Goal: Information Seeking & Learning: Learn about a topic

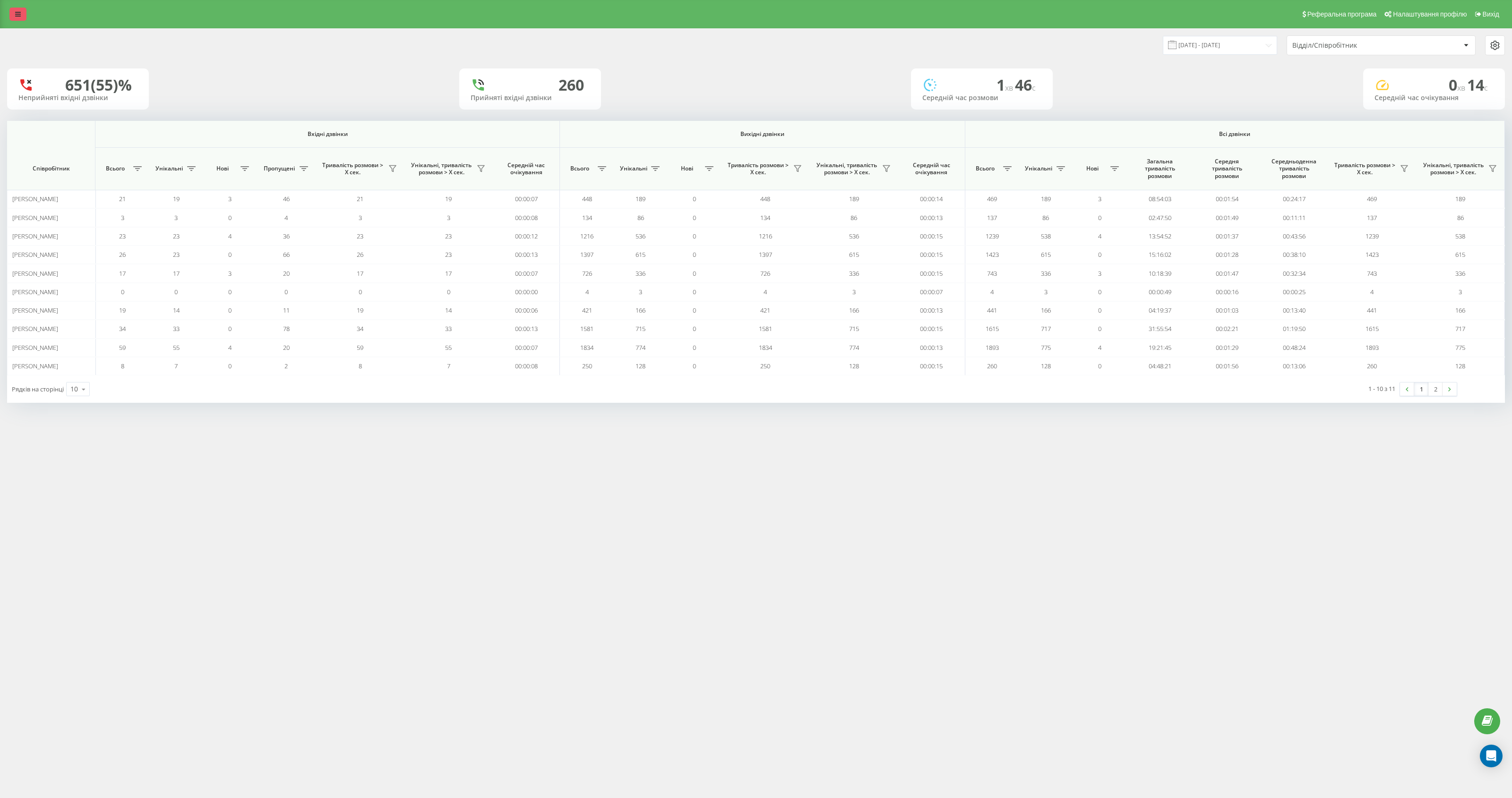
click at [16, 14] on icon at bounding box center [18, 14] width 5 height 7
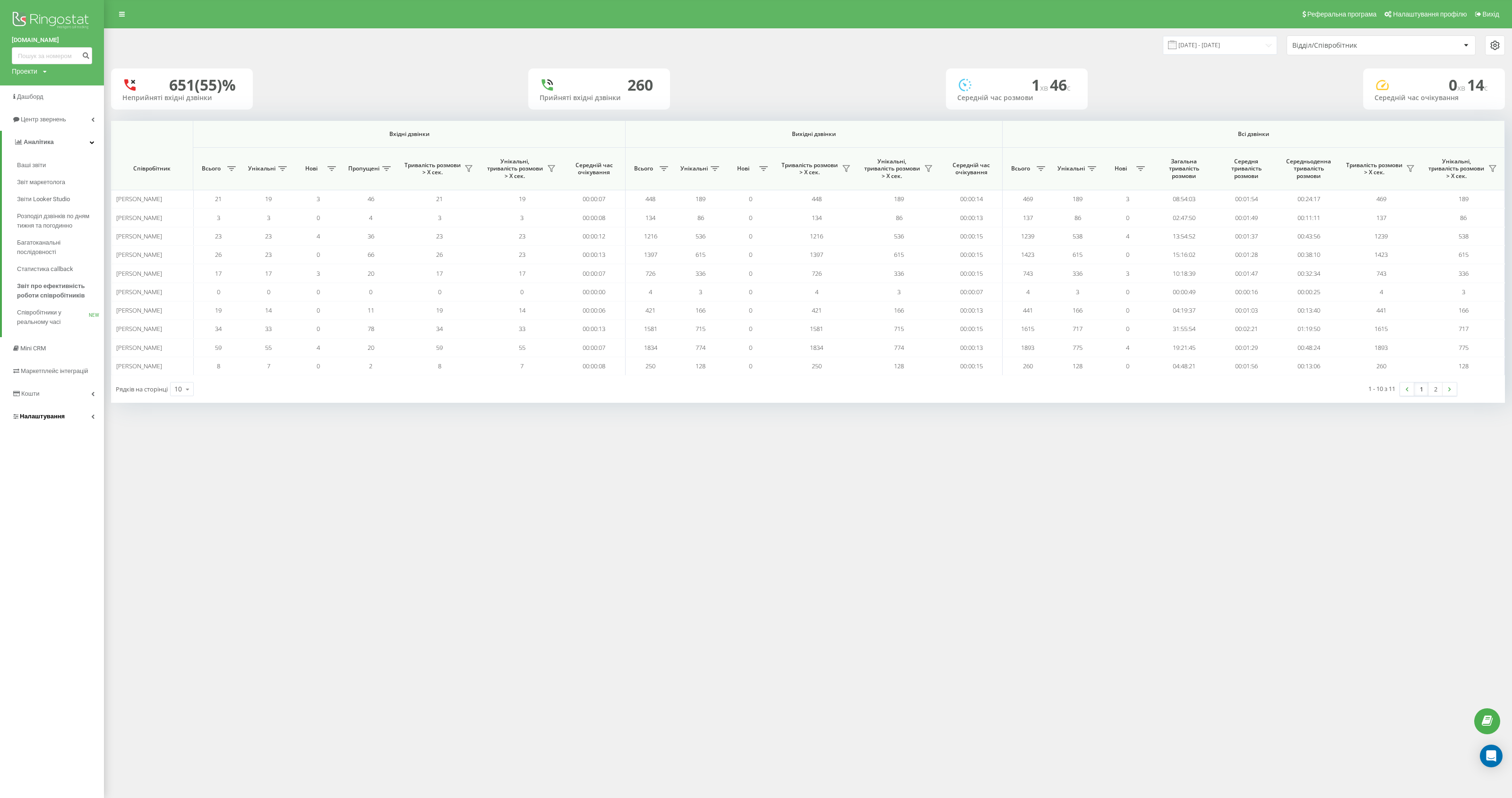
click at [59, 412] on span "Налаштування" at bounding box center [38, 416] width 53 height 10
click at [1051, 465] on div "Реферальна програма Налаштування профілю Вихід 15.07.2025 - 15.08.2025 Відділ/С…" at bounding box center [756, 399] width 1512 height 798
click at [40, 214] on link "Кошти" at bounding box center [52, 210] width 104 height 23
click at [64, 232] on span "Історія транзакцій" at bounding box center [44, 233] width 55 height 10
click at [53, 234] on span "Історія транзакцій" at bounding box center [44, 233] width 55 height 10
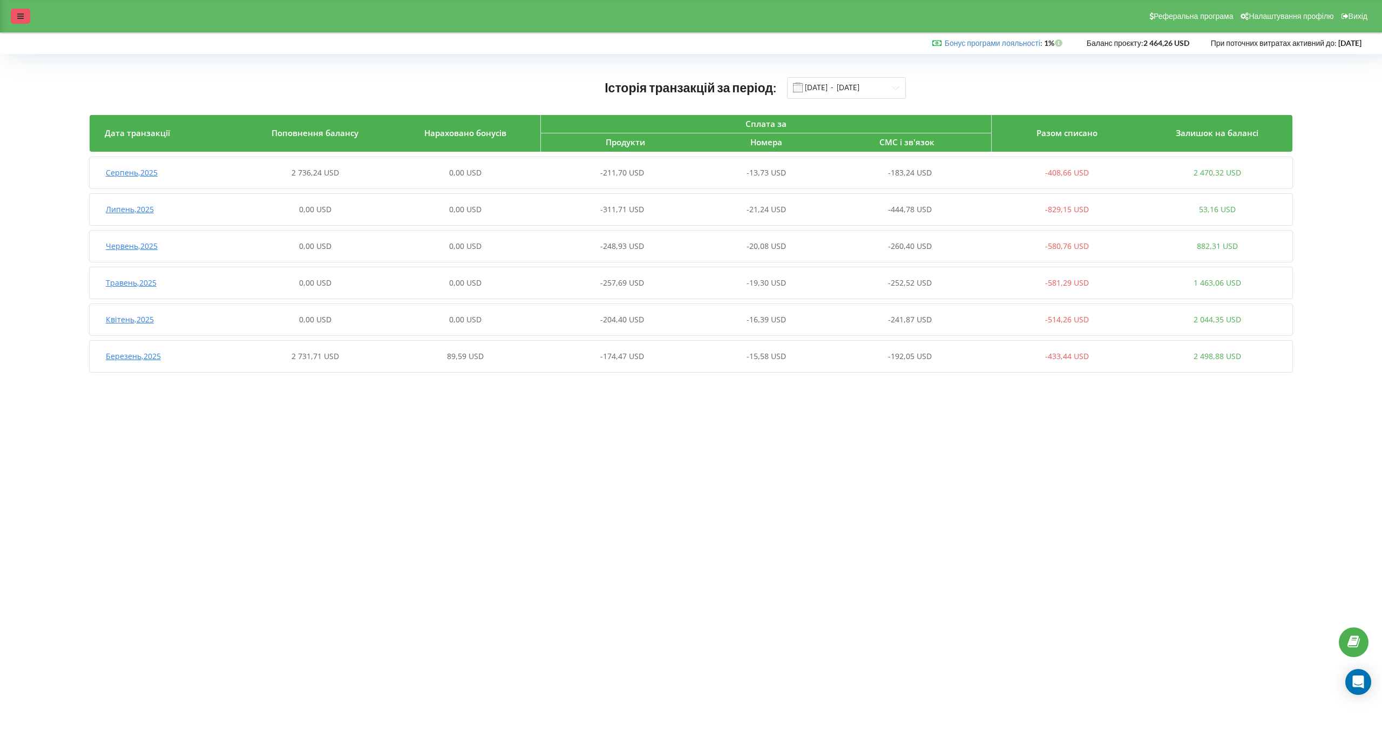
click at [17, 17] on icon at bounding box center [20, 16] width 6 height 8
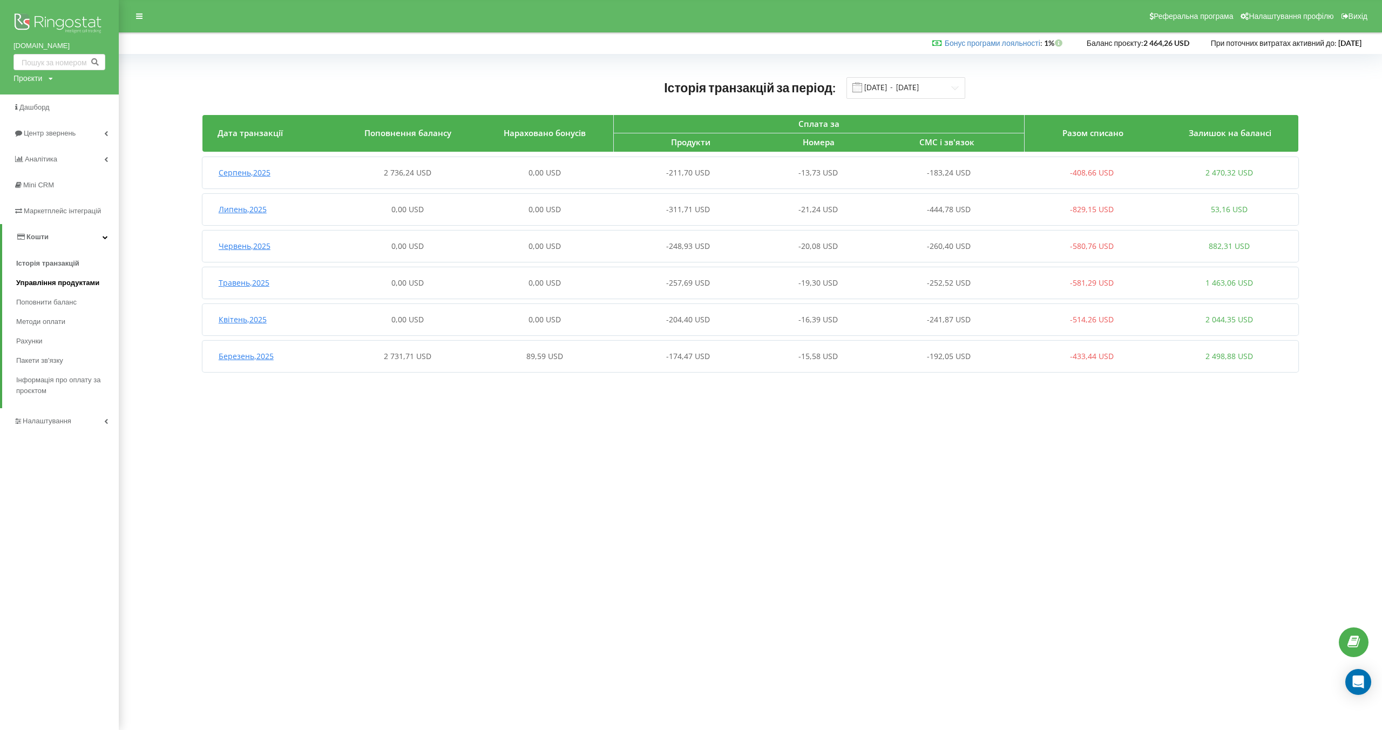
click at [67, 287] on span "Управління продуктами" at bounding box center [57, 282] width 83 height 11
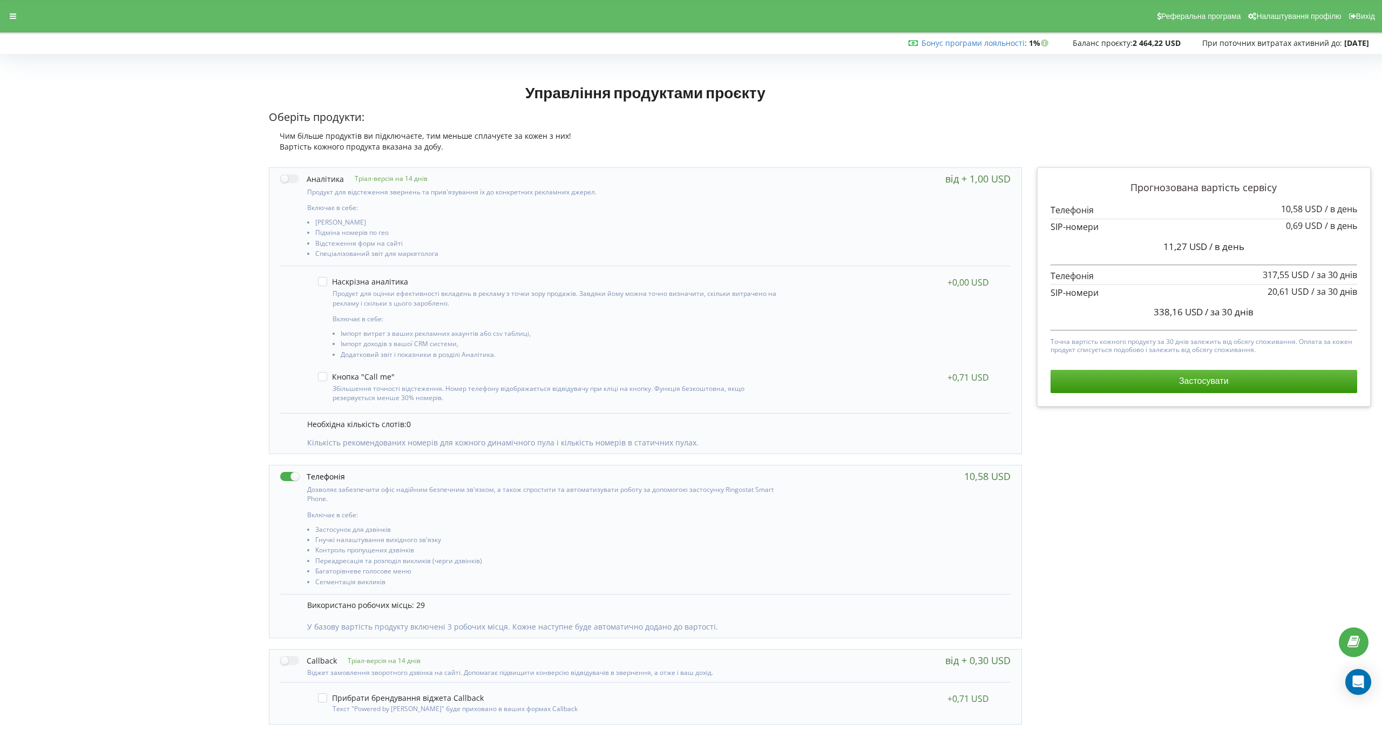
scroll to position [65, 0]
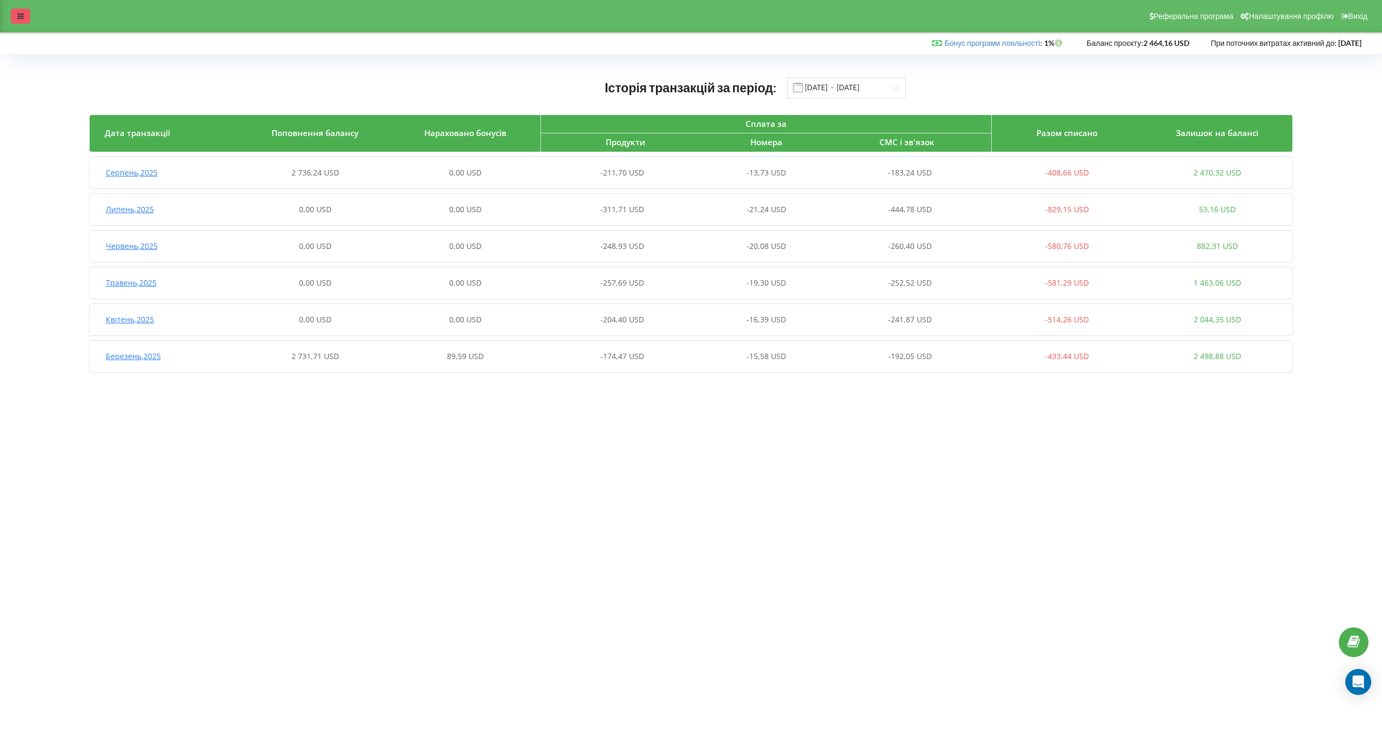
click at [19, 16] on icon at bounding box center [20, 16] width 6 height 8
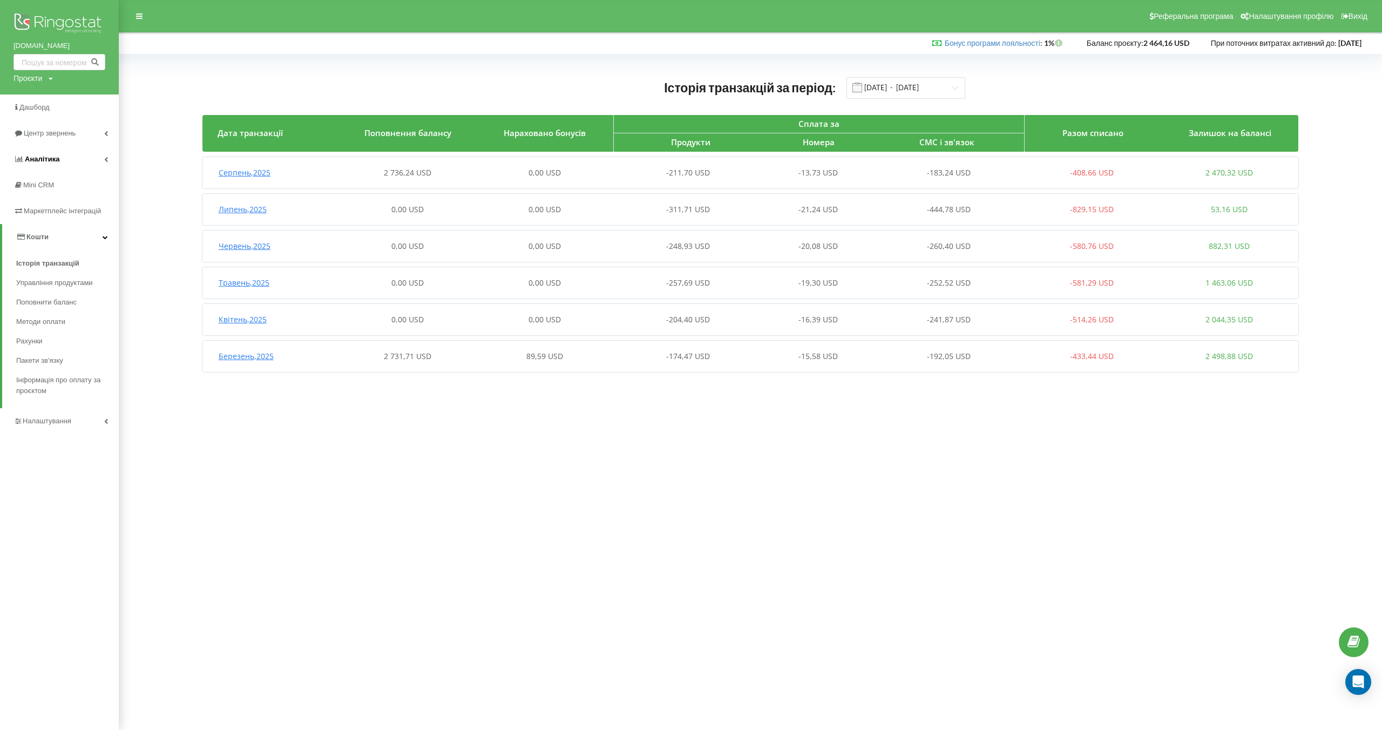
click at [62, 160] on link "Аналiтика" at bounding box center [59, 159] width 119 height 26
click at [49, 191] on span "Ваші звіти" at bounding box center [34, 185] width 36 height 11
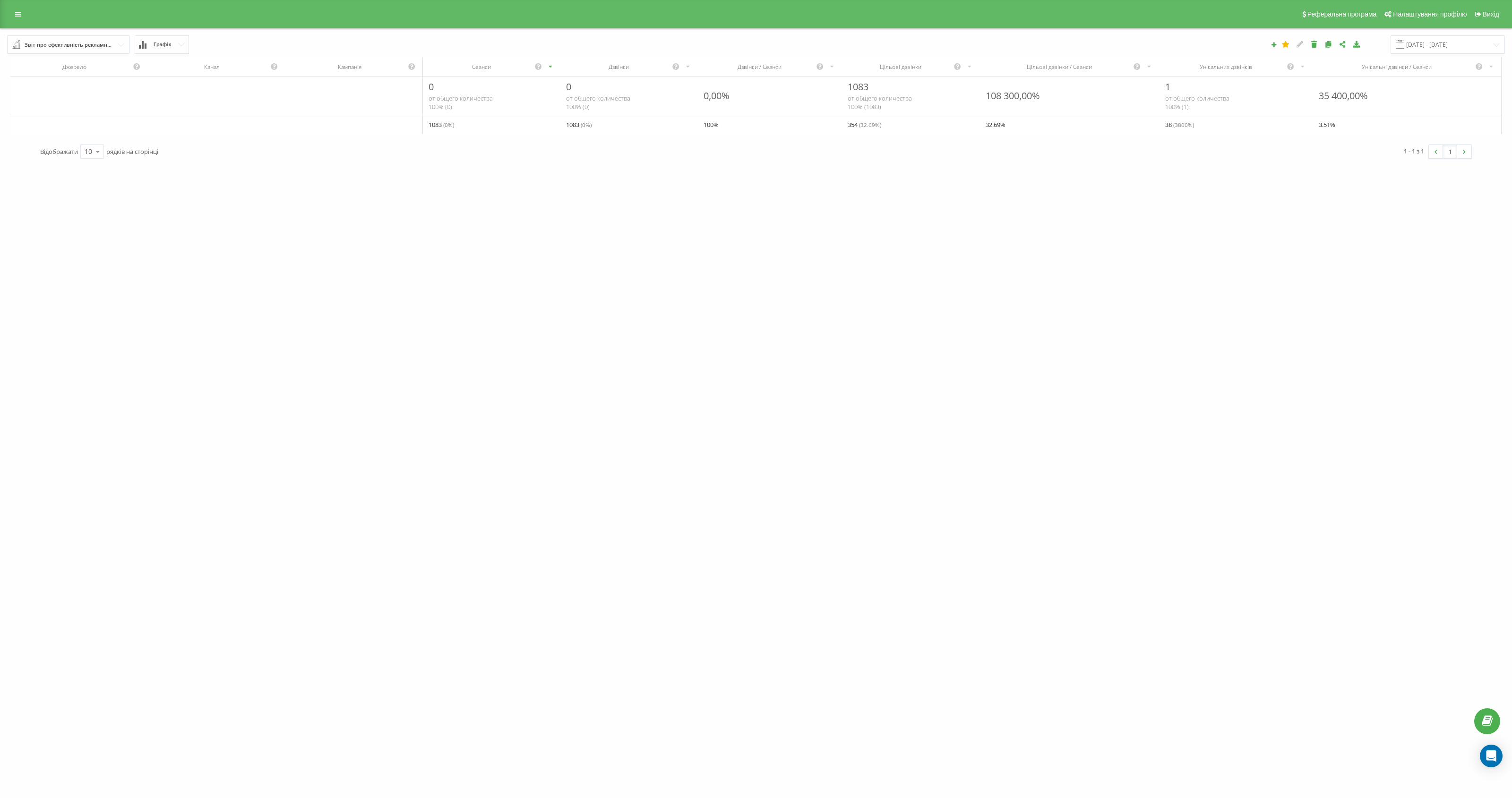
click at [98, 46] on div "Звіт про ефективність рекламних кампаній" at bounding box center [68, 45] width 88 height 10
click at [236, 38] on div "Звіт про ефективність рекламних кампаній Браузер відвідувачів За сторінкою вихо…" at bounding box center [284, 44] width 566 height 18
click at [1465, 43] on input "21.07.2025 - 21.08.2025" at bounding box center [1448, 44] width 115 height 18
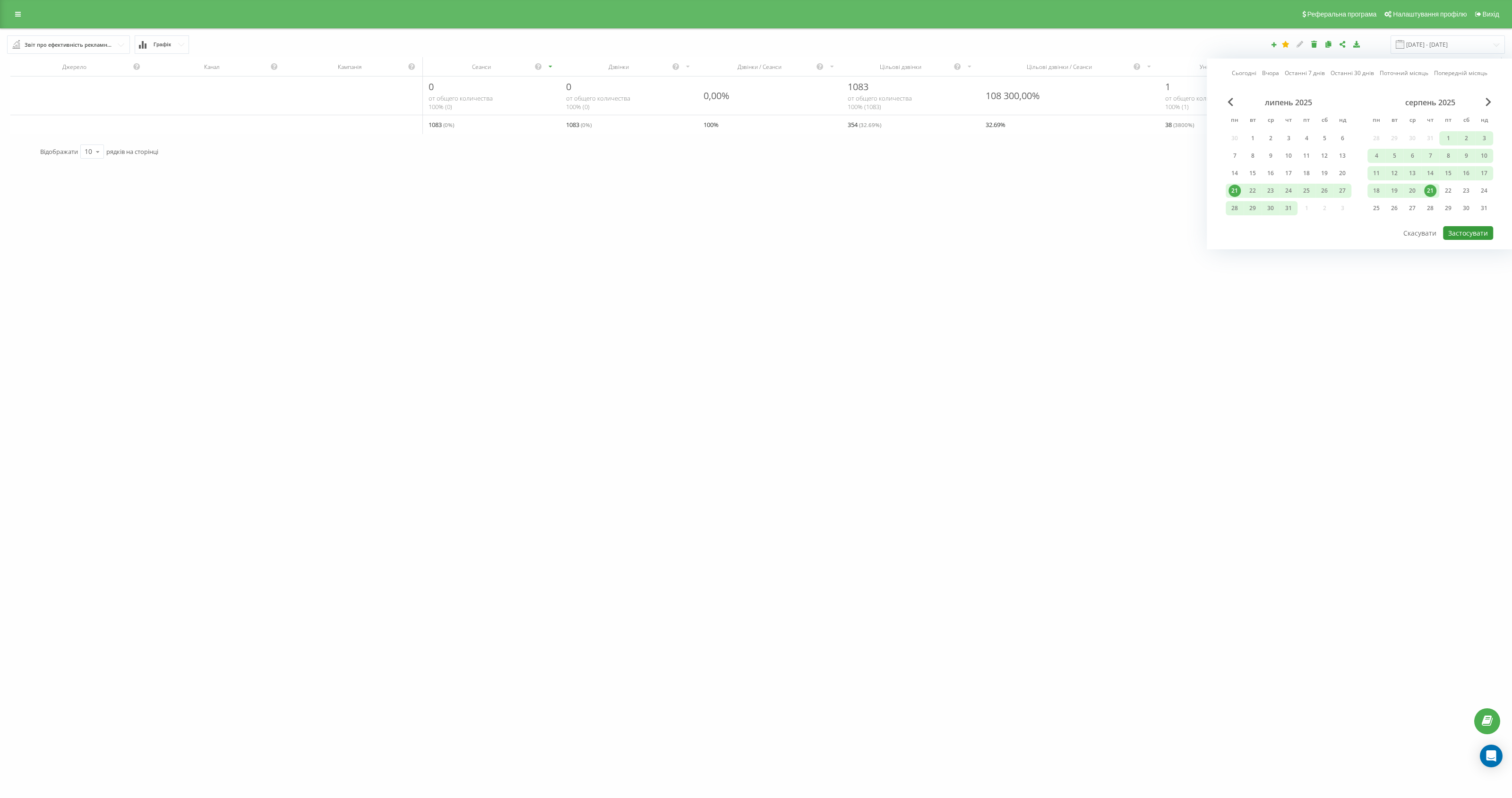
click at [1475, 234] on button "Застосувати" at bounding box center [1468, 234] width 50 height 14
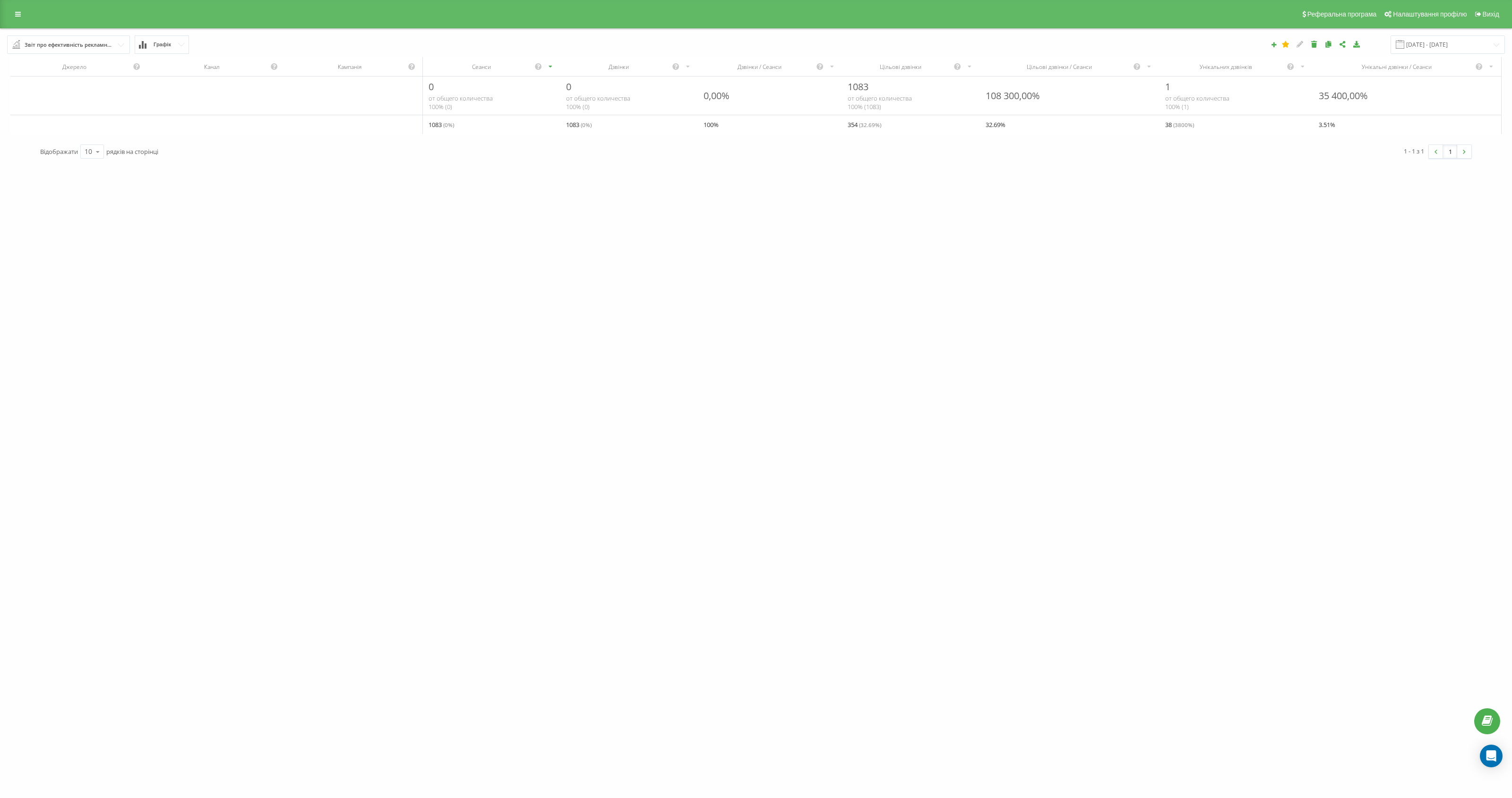
click at [153, 34] on div "Звіт про ефективність рекламних кампаній Браузер відвідувачів За сторінкою вихо…" at bounding box center [756, 45] width 1511 height 32
click at [161, 44] on span "Графік" at bounding box center [162, 45] width 18 height 6
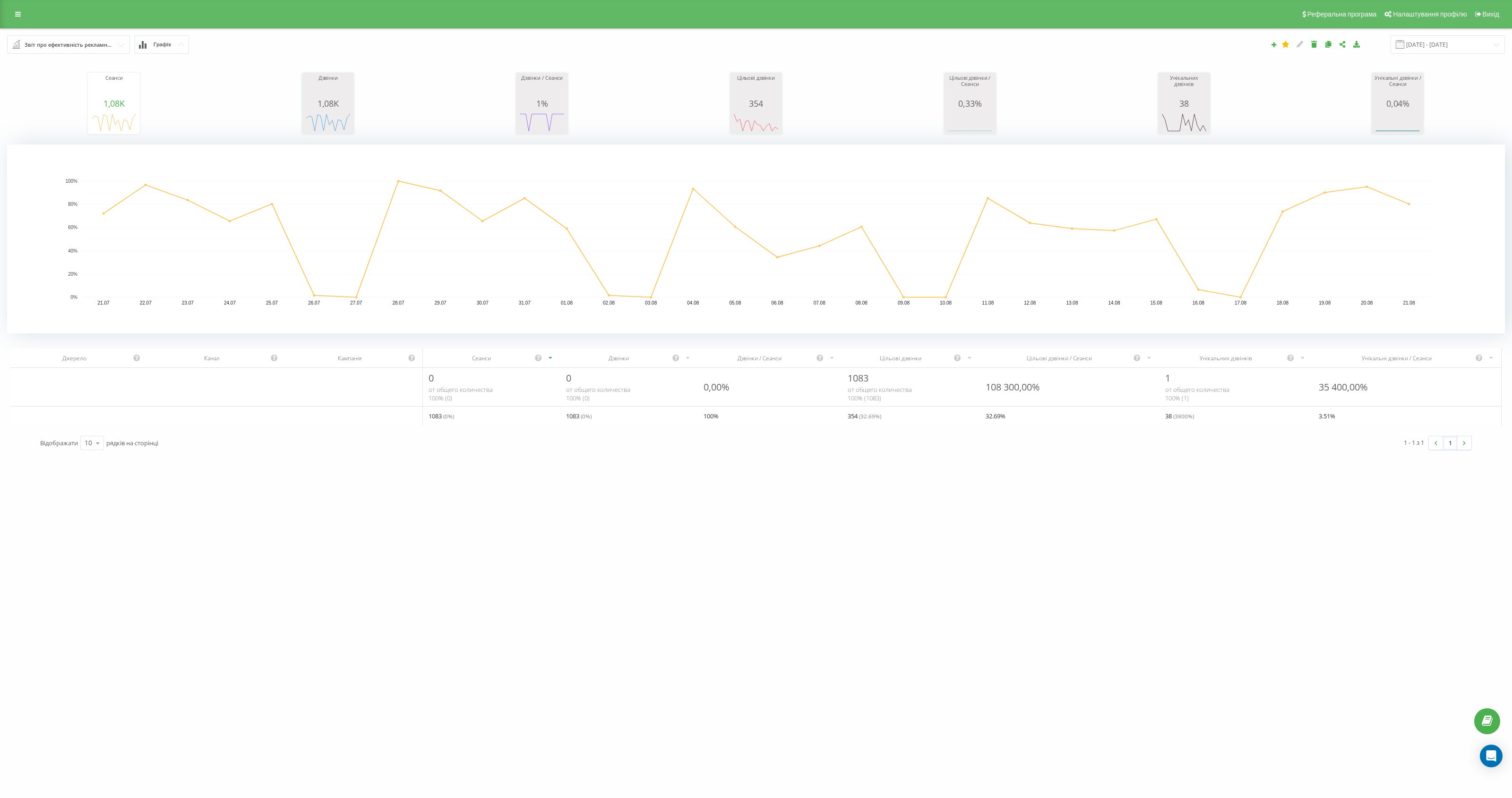
click at [171, 46] on span "Графік" at bounding box center [162, 45] width 18 height 6
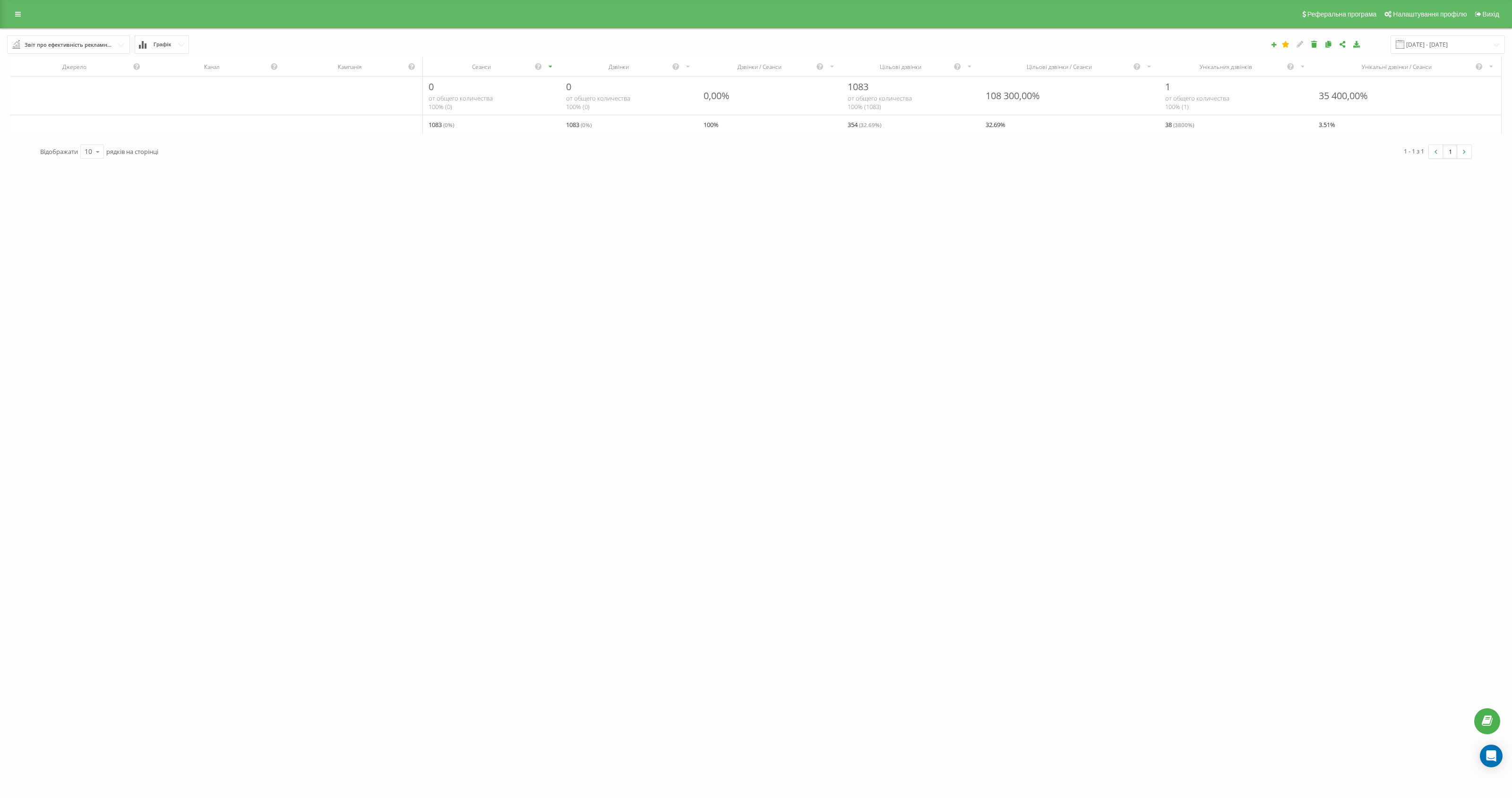
click at [171, 46] on span "Графік" at bounding box center [162, 45] width 18 height 6
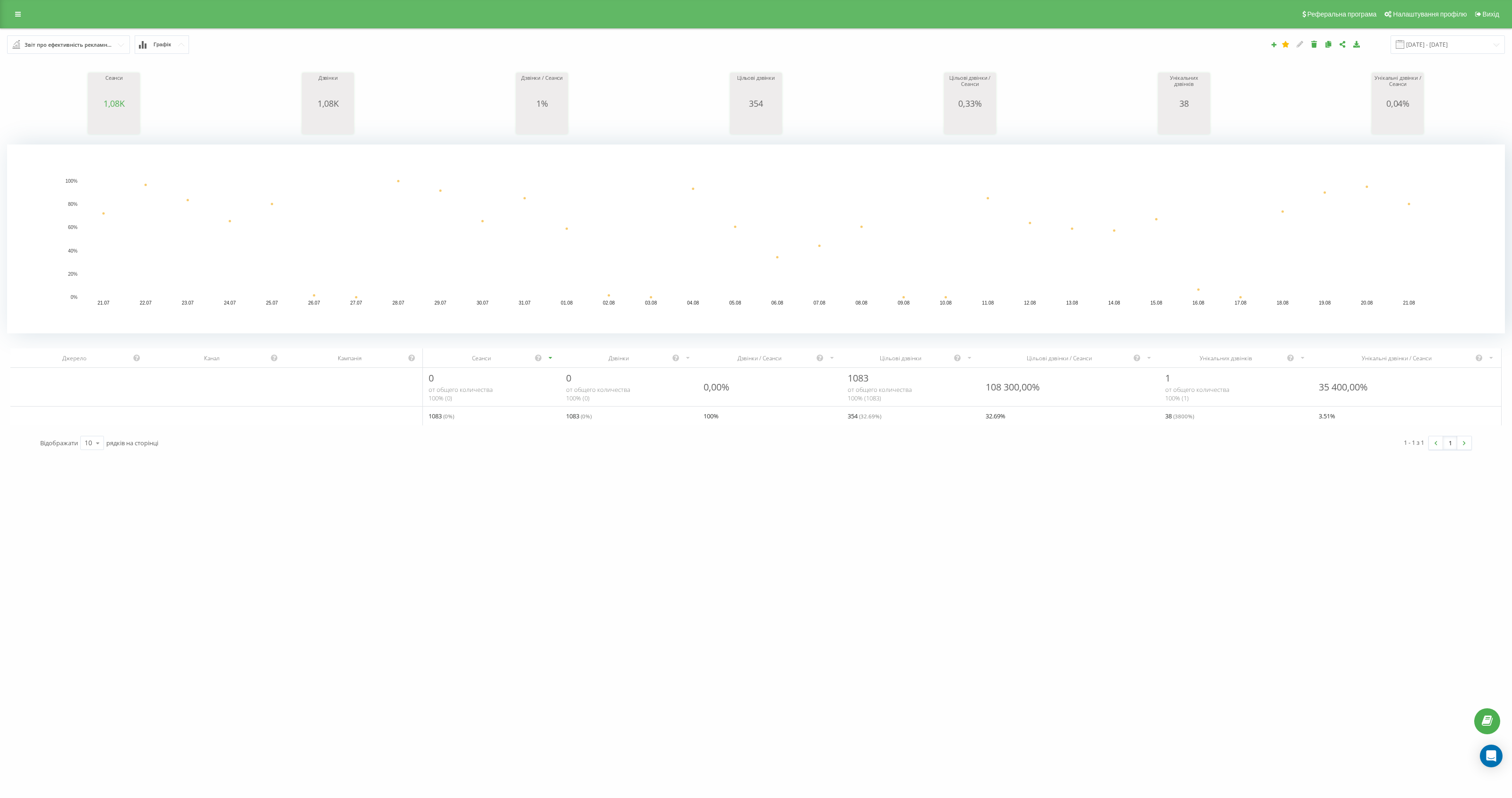
click at [123, 76] on div "Сеанси" at bounding box center [114, 87] width 47 height 24
click at [125, 92] on div "Сеанси" at bounding box center [114, 87] width 47 height 24
click at [334, 102] on span "1,08K" at bounding box center [328, 103] width 21 height 11
click at [548, 100] on div "1%" at bounding box center [542, 103] width 47 height 10
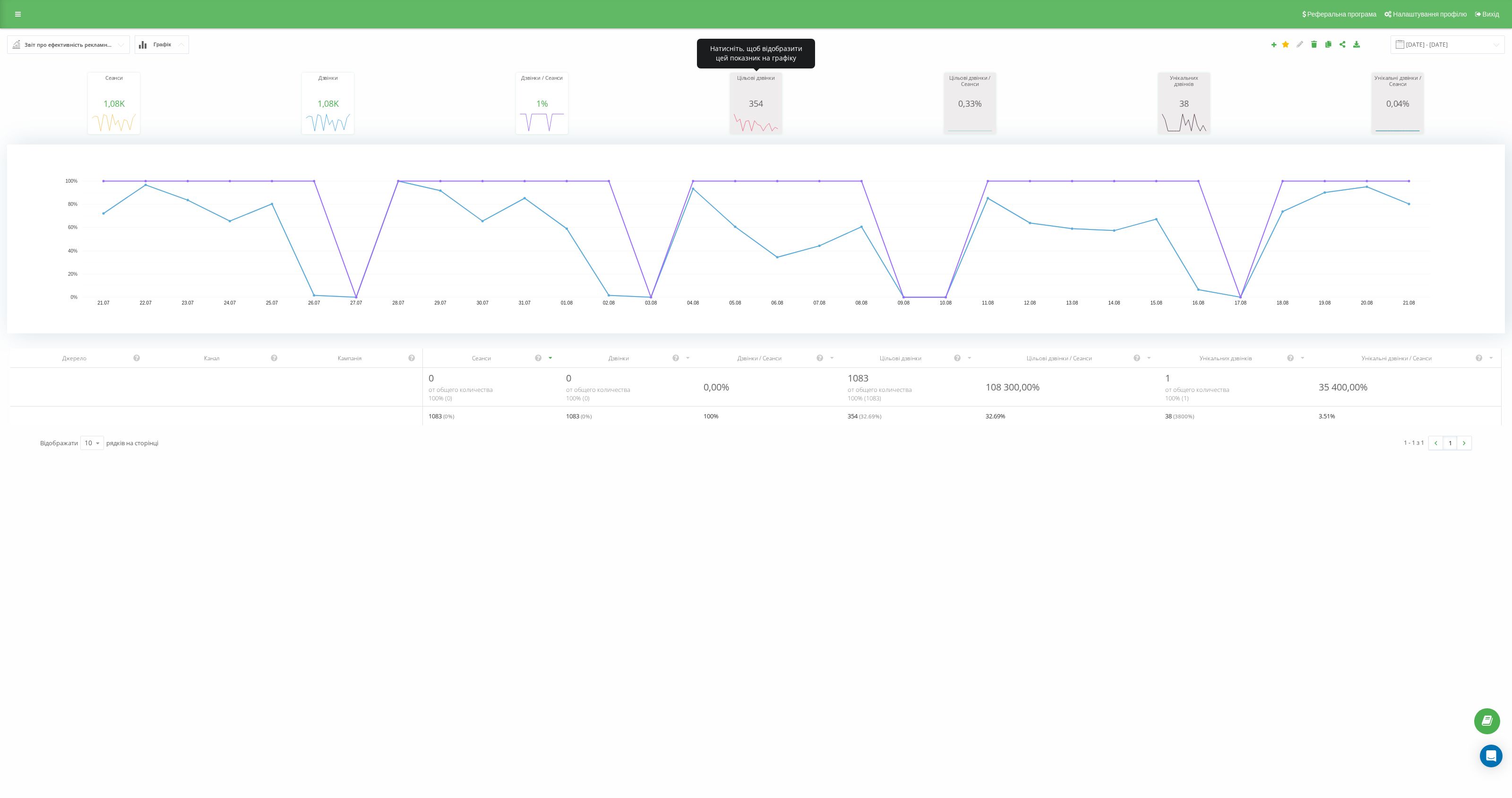
click at [757, 111] on icon "A chart." at bounding box center [756, 122] width 47 height 28
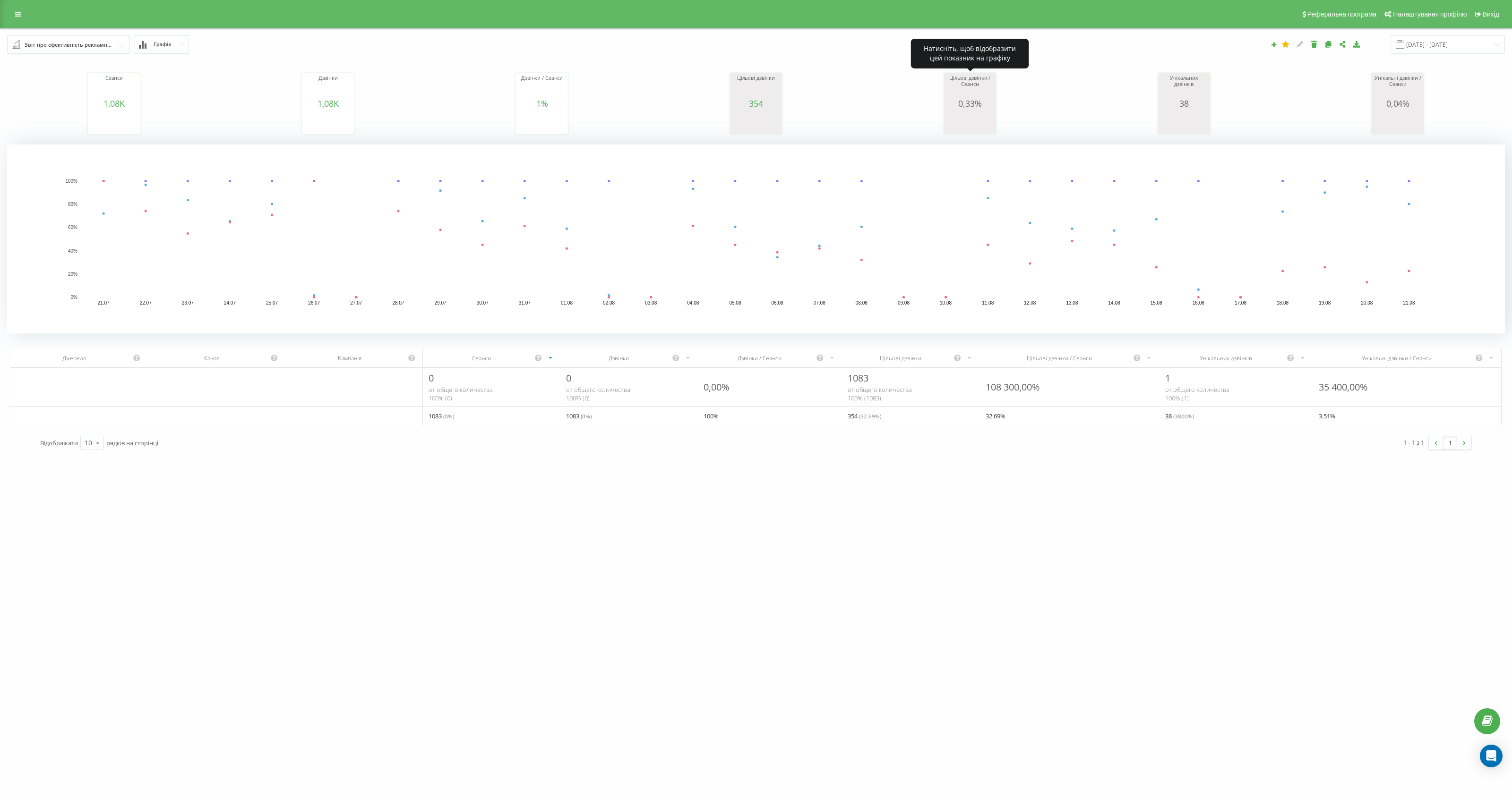
click at [967, 116] on rect "A chart." at bounding box center [970, 122] width 47 height 18
click at [1193, 107] on div "38" at bounding box center [1185, 103] width 47 height 10
click at [1416, 108] on icon "A chart." at bounding box center [1398, 122] width 47 height 28
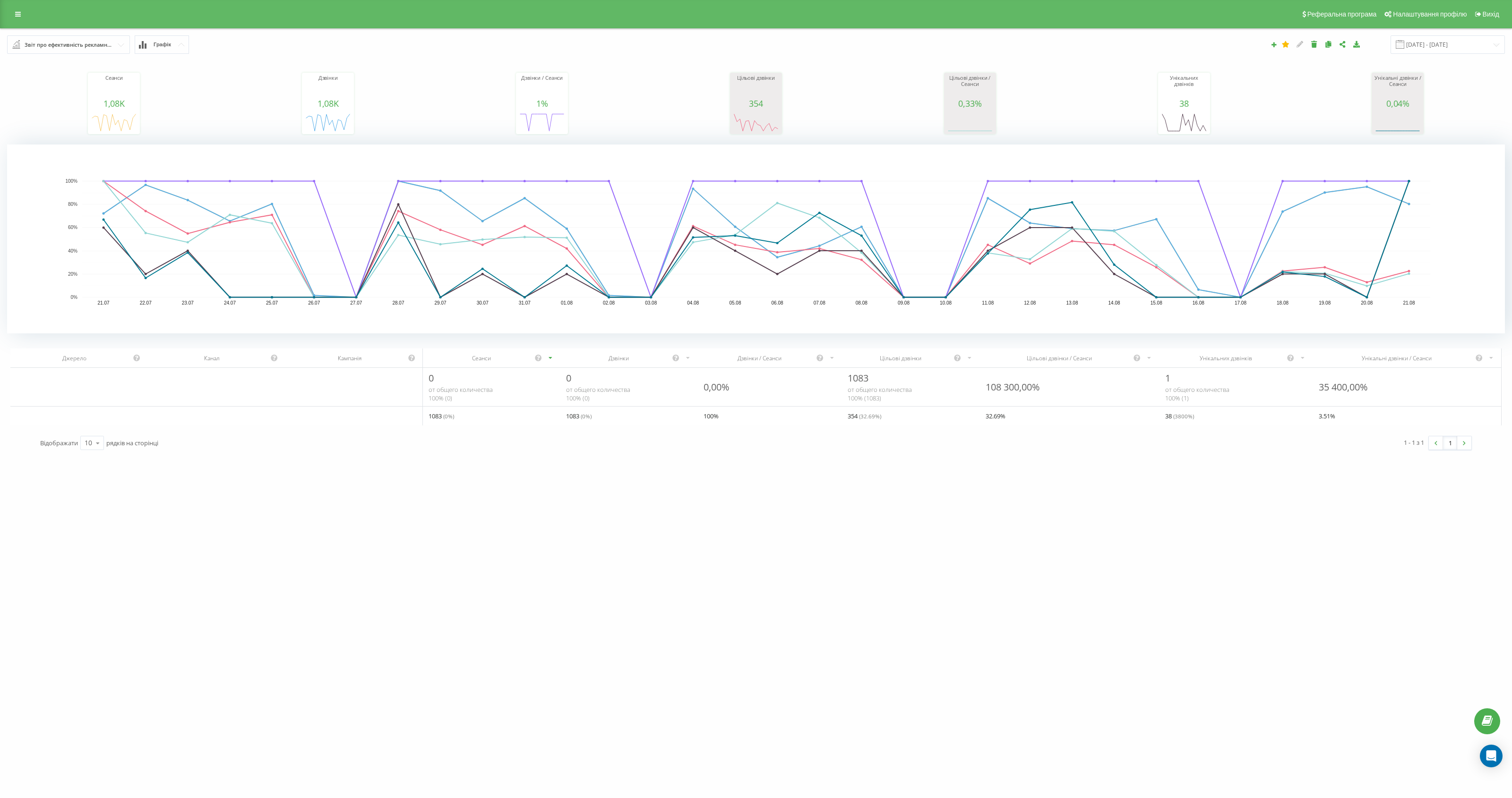
click at [141, 50] on button "Графік" at bounding box center [162, 44] width 54 height 18
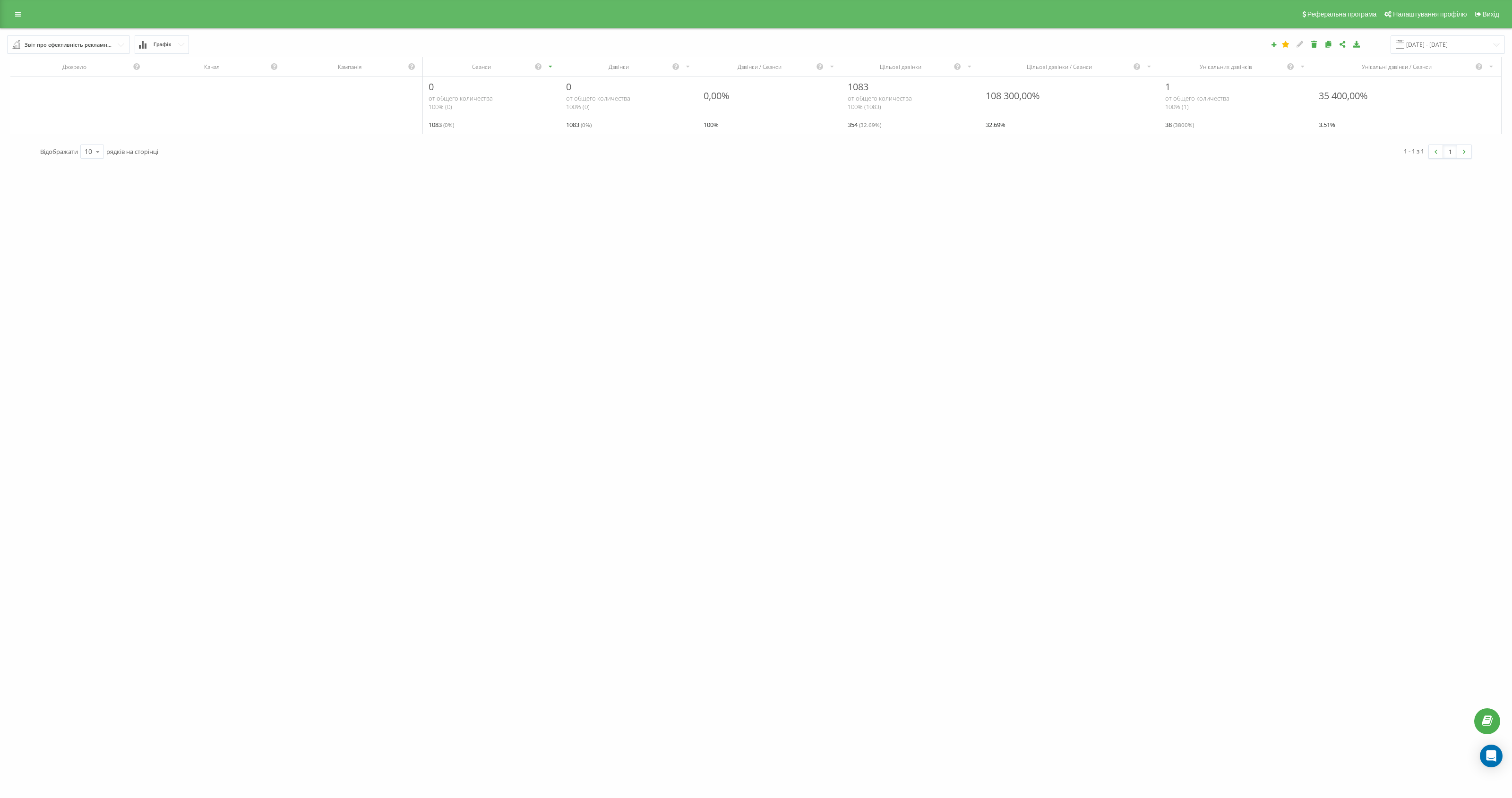
click at [100, 52] on input "text" at bounding box center [68, 44] width 122 height 17
click at [155, 45] on span "Графік" at bounding box center [162, 45] width 18 height 6
click at [95, 44] on div "Звіт про ефективність рекламних кампаній" at bounding box center [68, 45] width 88 height 10
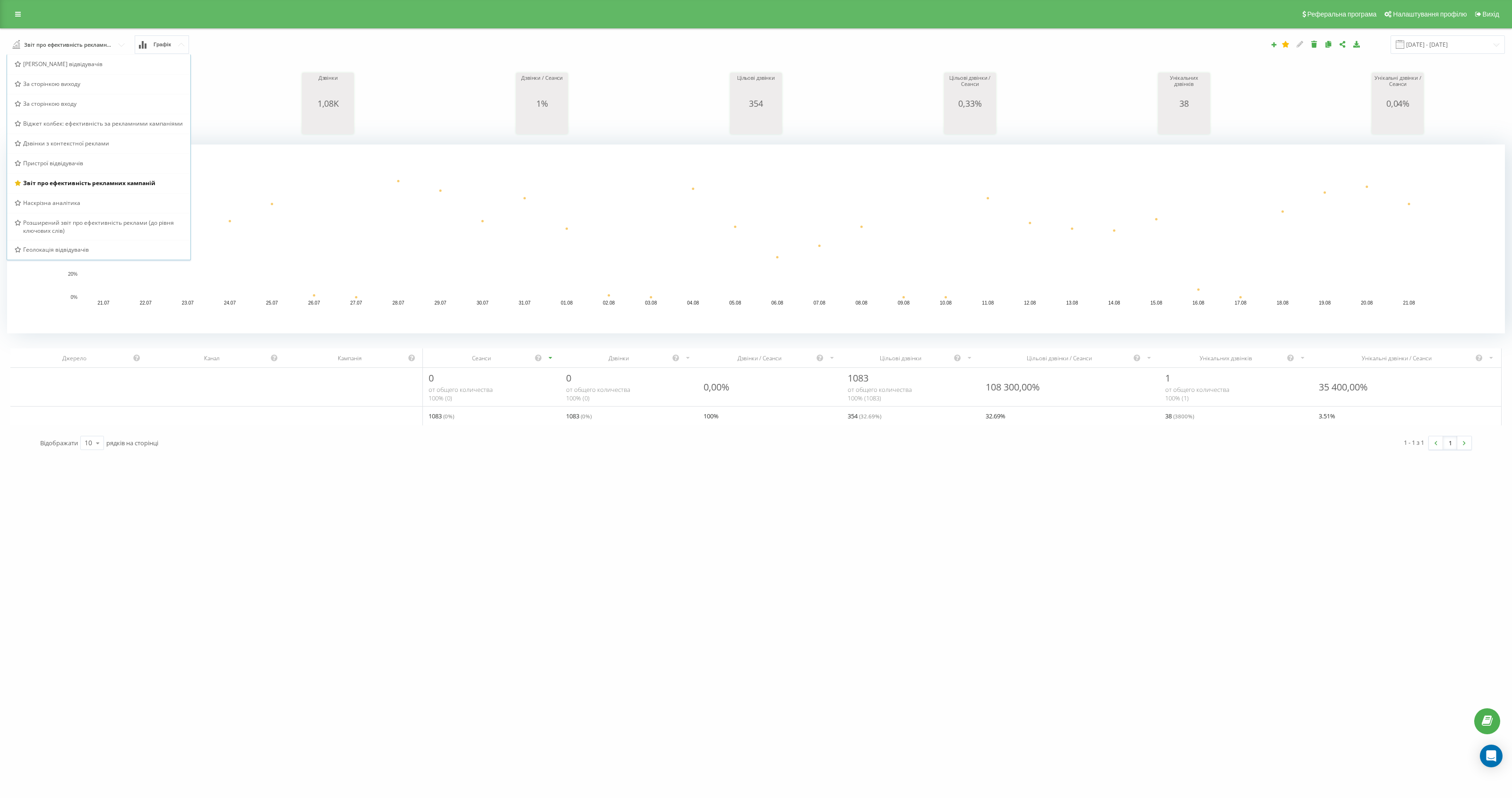
click at [255, 82] on div "Сеанси 1,08K date sessions 21.07.25 44 23.07.25 51 25.07.25 49 27.07.25 0 29.07…" at bounding box center [756, 94] width 1498 height 81
click at [20, 15] on icon at bounding box center [18, 14] width 5 height 7
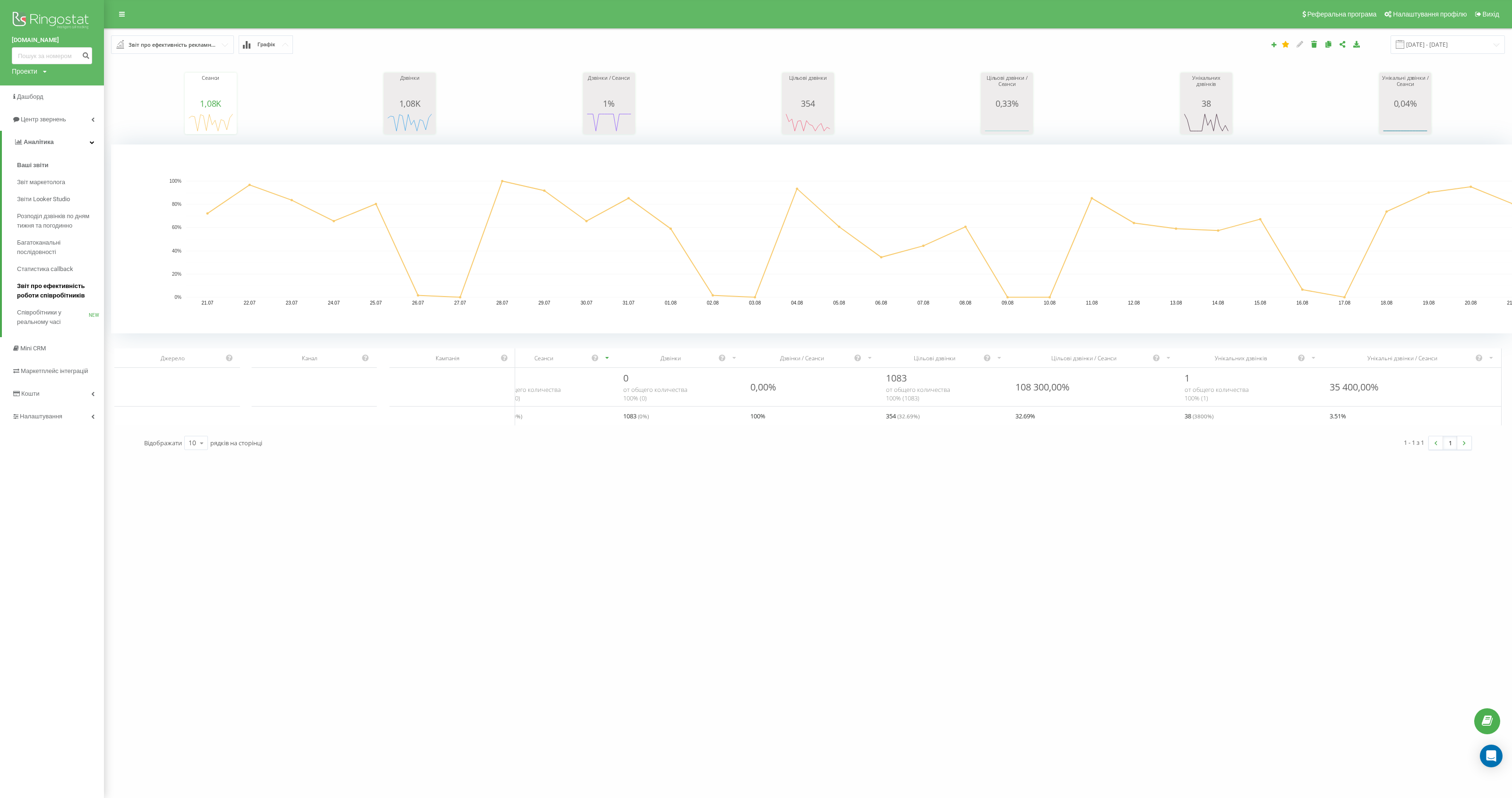
click at [70, 292] on span "Звіт про ефективність роботи співробітників" at bounding box center [58, 291] width 82 height 19
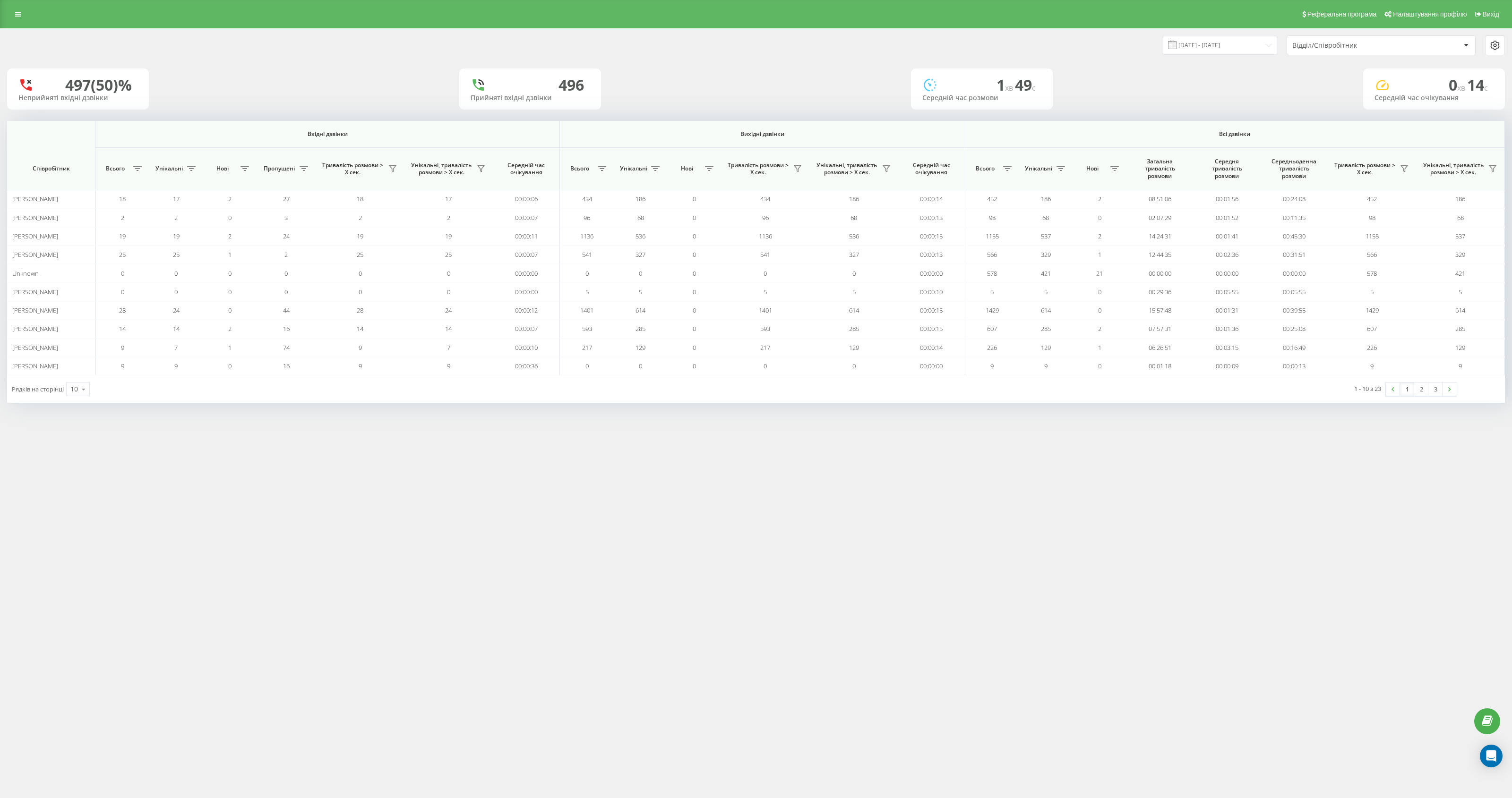
click at [1469, 41] on div at bounding box center [1466, 45] width 11 height 11
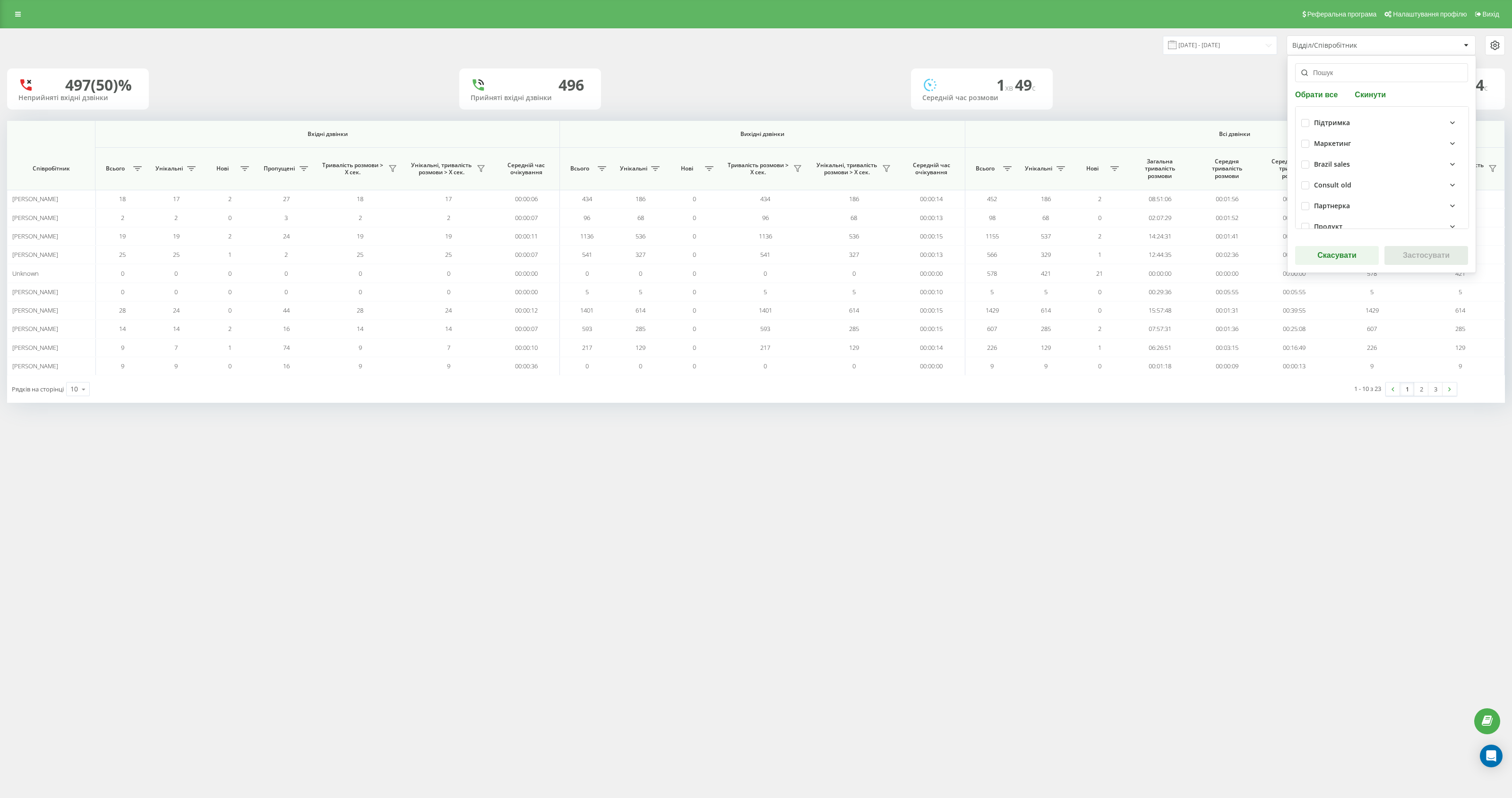
click at [1324, 97] on button "Обрати все" at bounding box center [1319, 94] width 46 height 9
checkbox input "true"
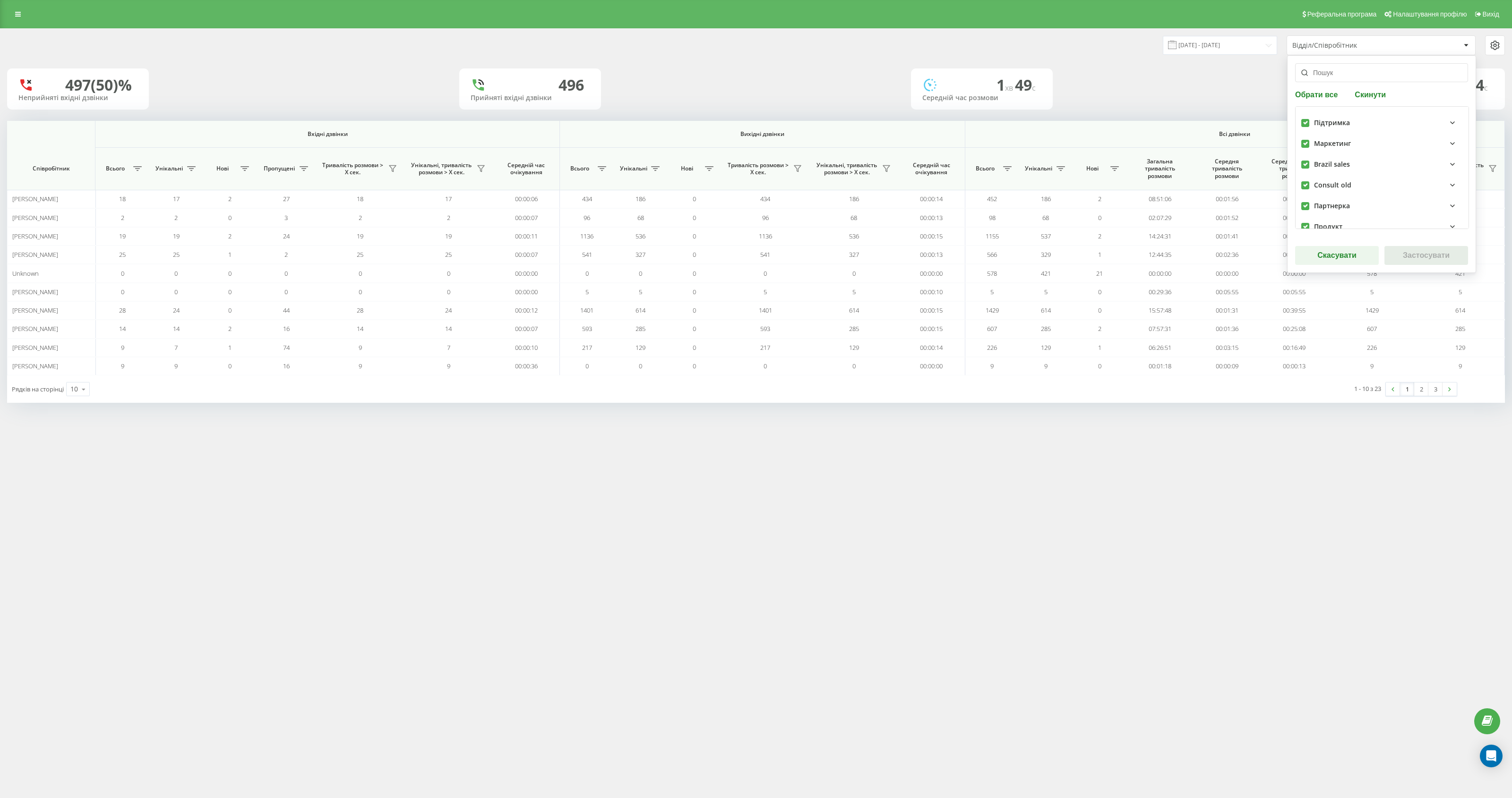
checkbox input "true"
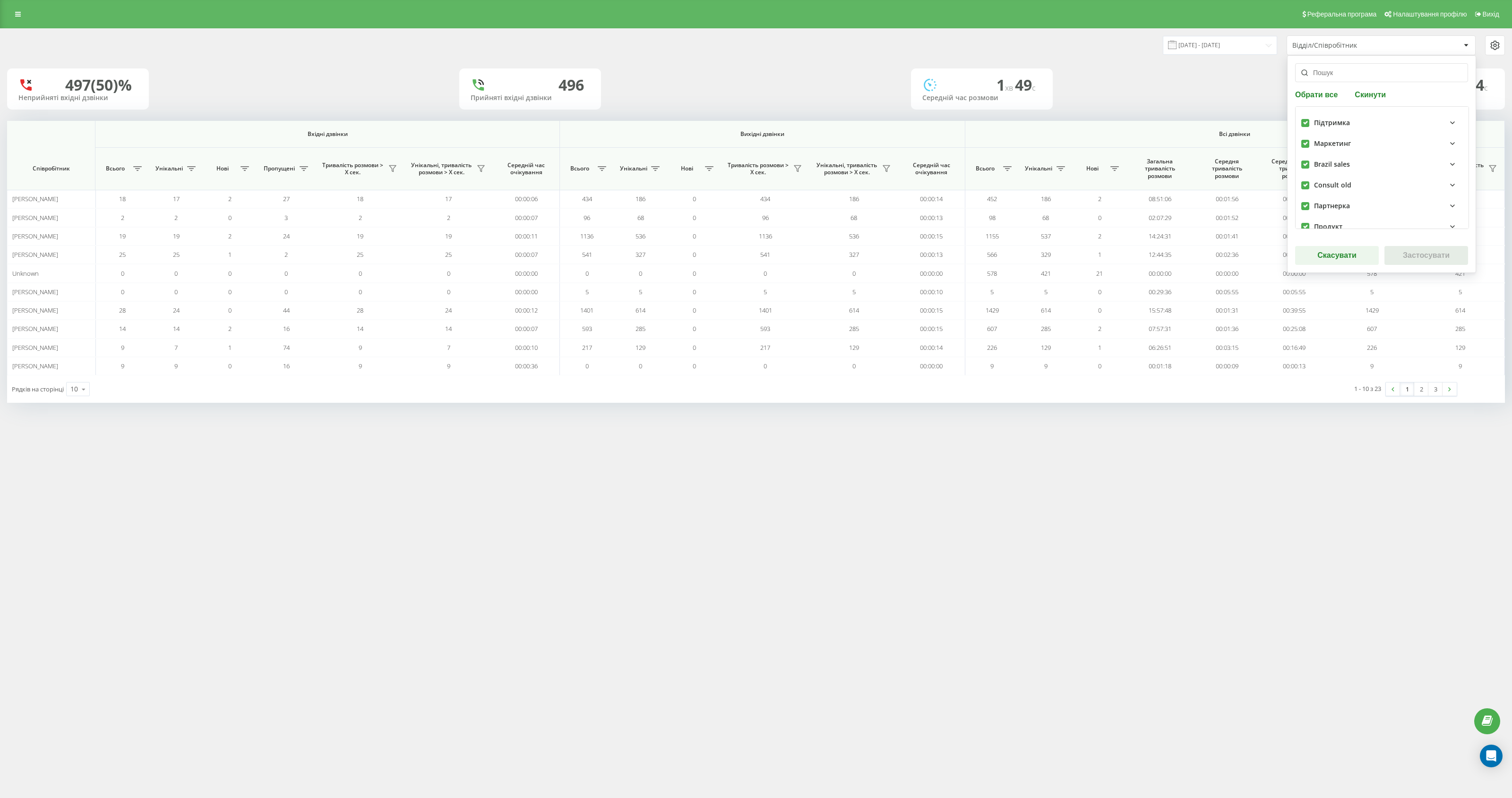
checkbox input "true"
click at [1403, 255] on button "Застосувати" at bounding box center [1427, 256] width 84 height 19
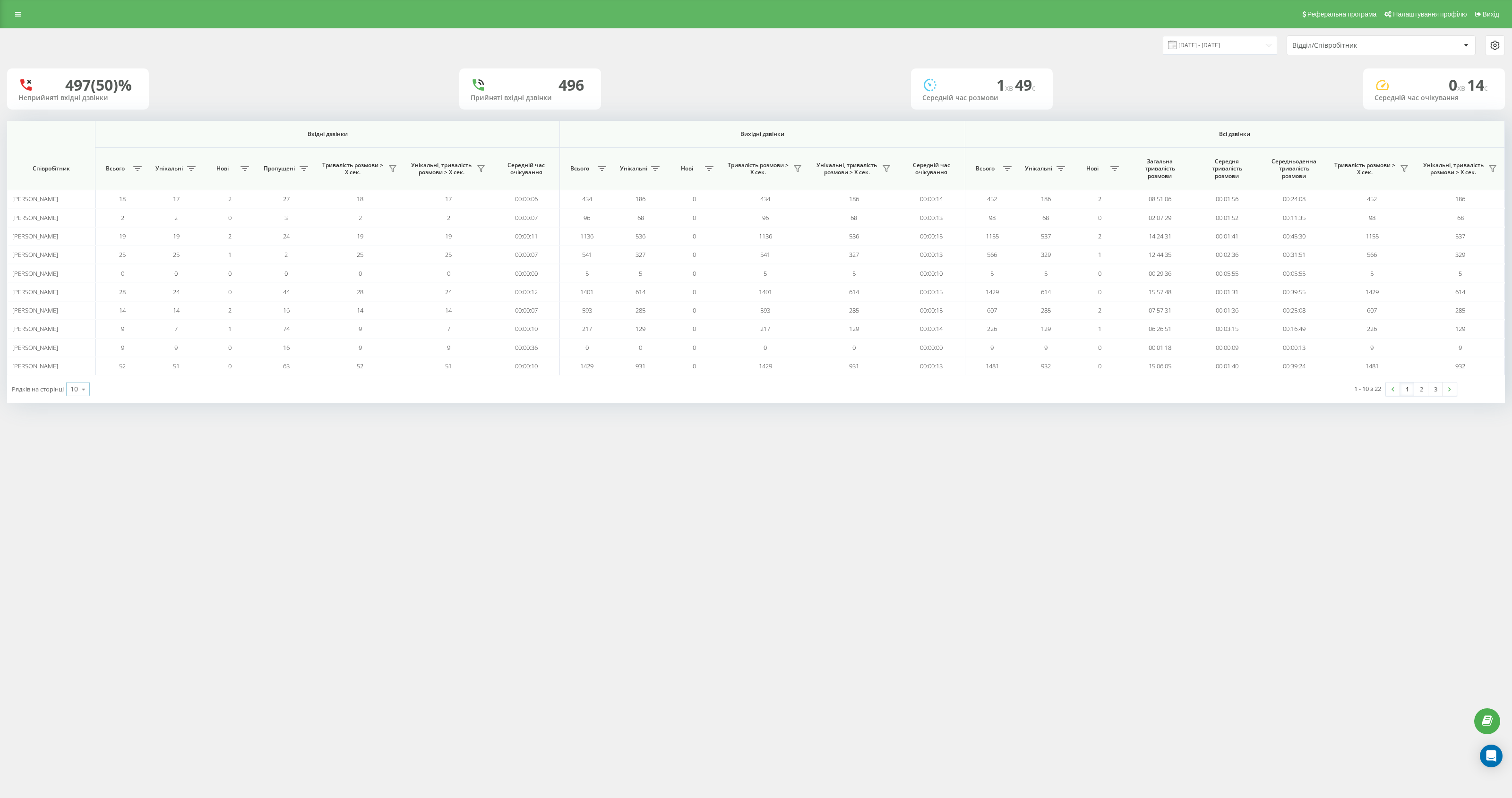
click at [73, 387] on div "10" at bounding box center [74, 388] width 8 height 10
click at [81, 373] on div "100" at bounding box center [78, 376] width 23 height 14
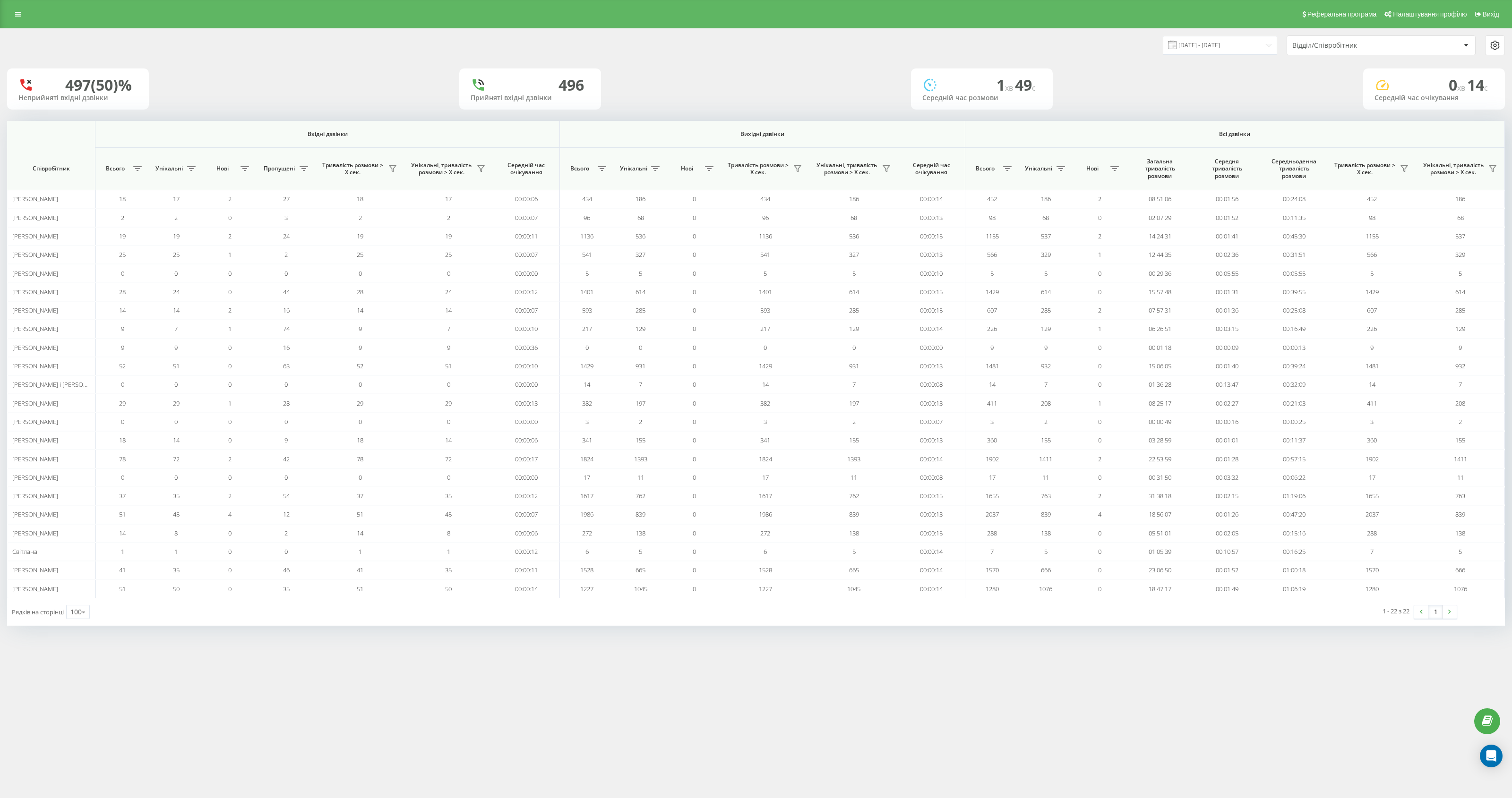
click at [1326, 46] on div "Відділ/Співробітник" at bounding box center [1348, 46] width 113 height 8
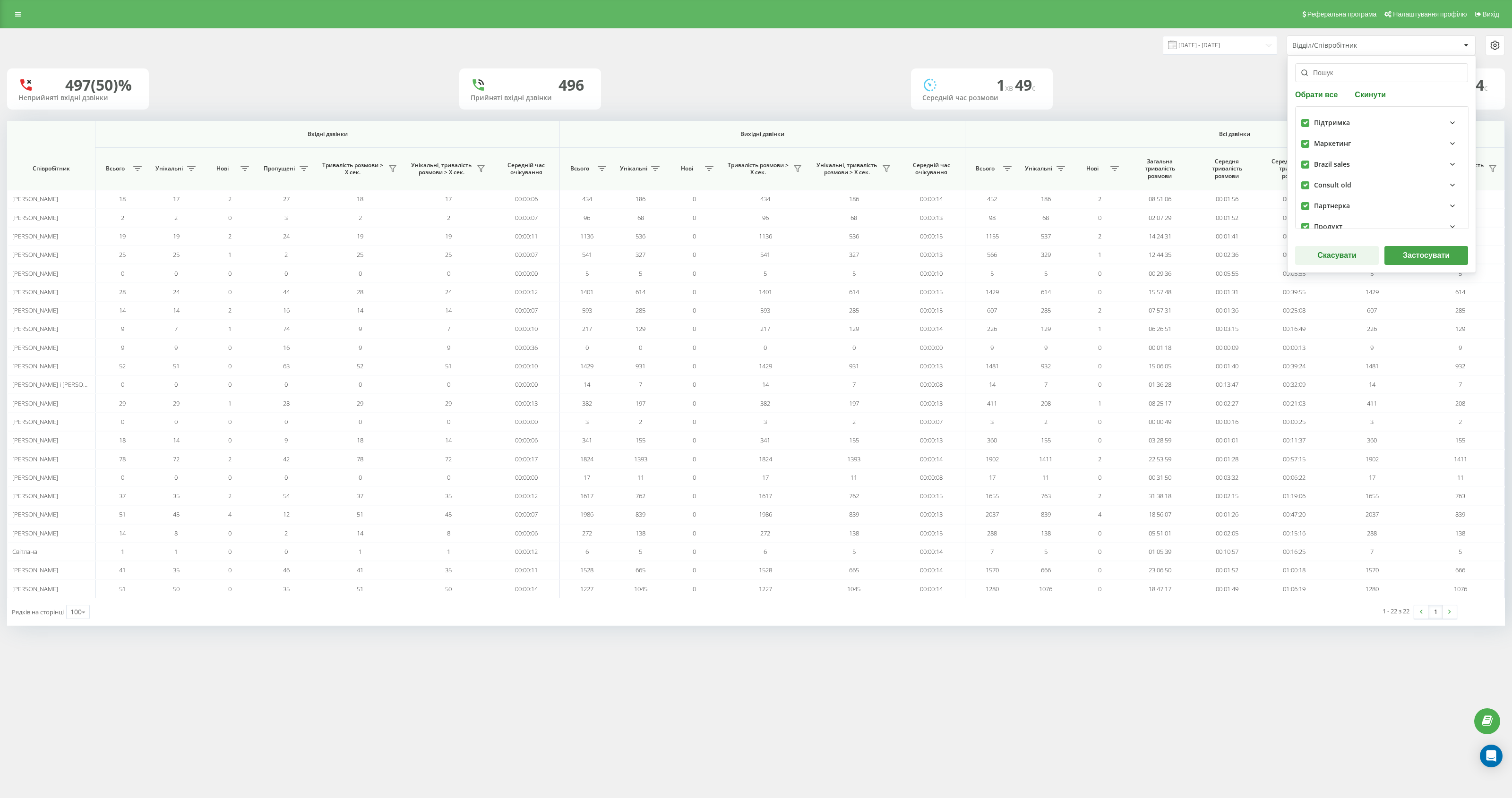
click at [1357, 98] on button "Скинути" at bounding box center [1370, 94] width 37 height 9
checkbox input "false"
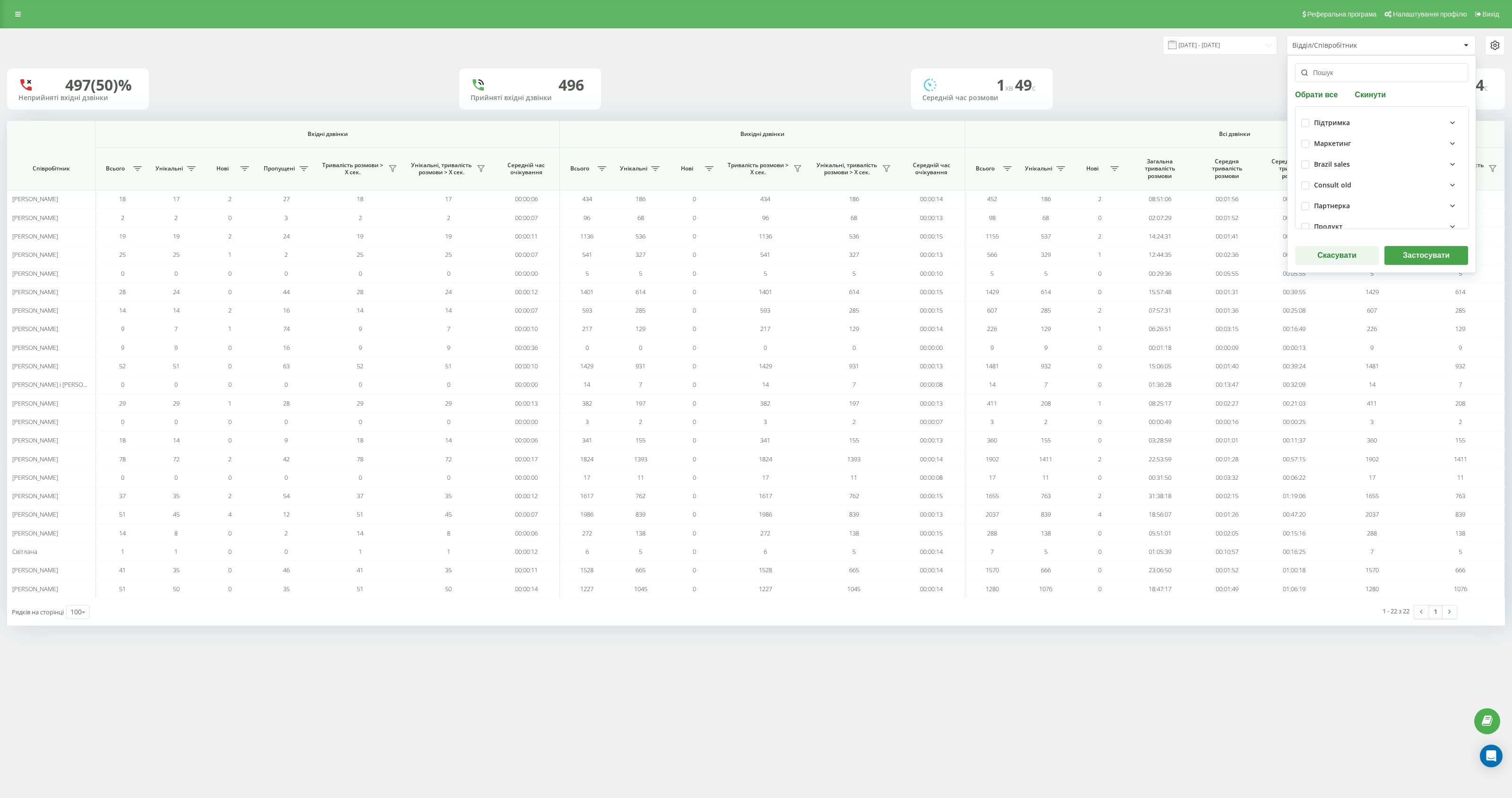
checkbox input "false"
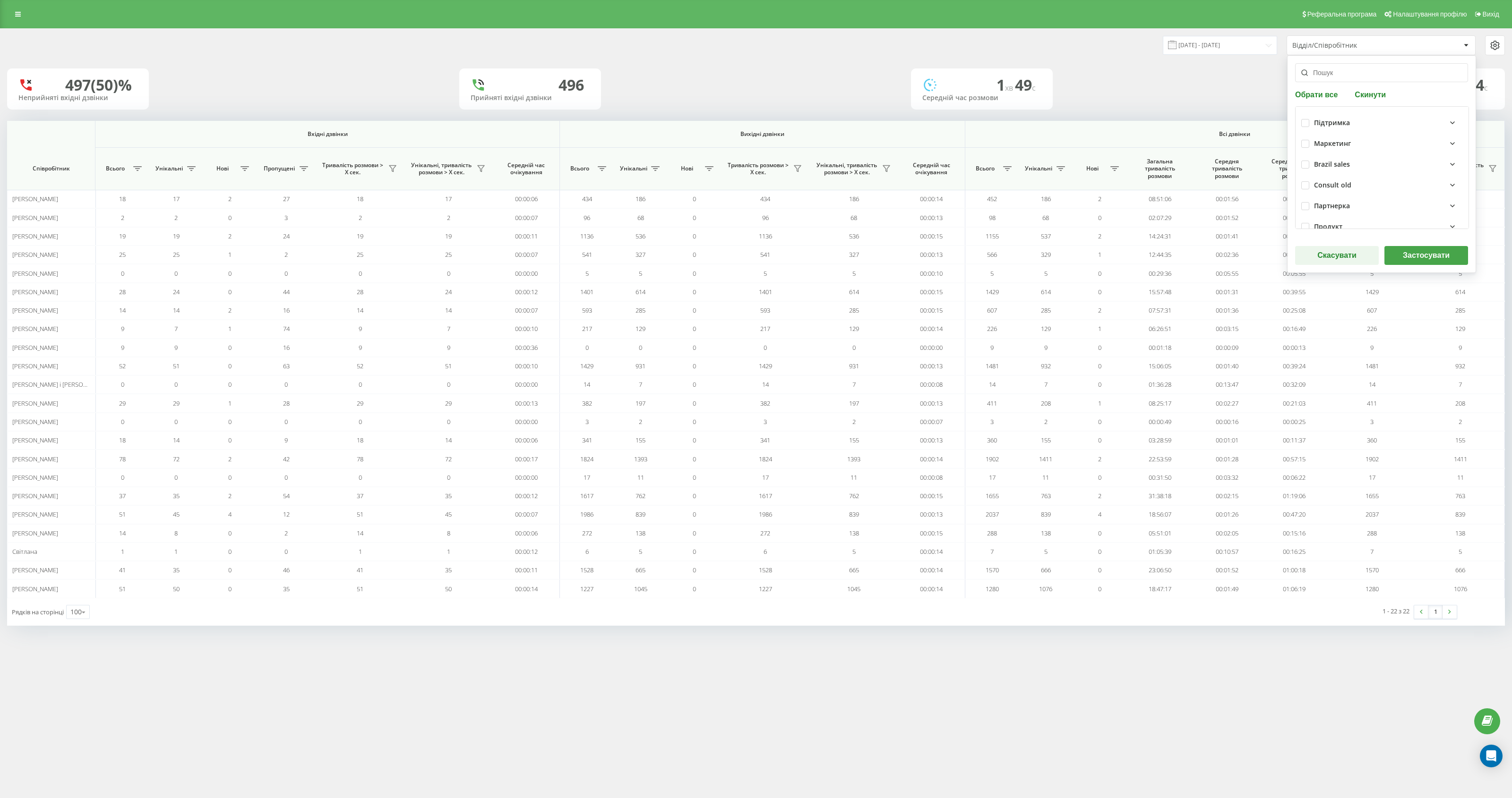
checkbox input "false"
click at [1304, 151] on label at bounding box center [1305, 151] width 8 height 0
checkbox input "true"
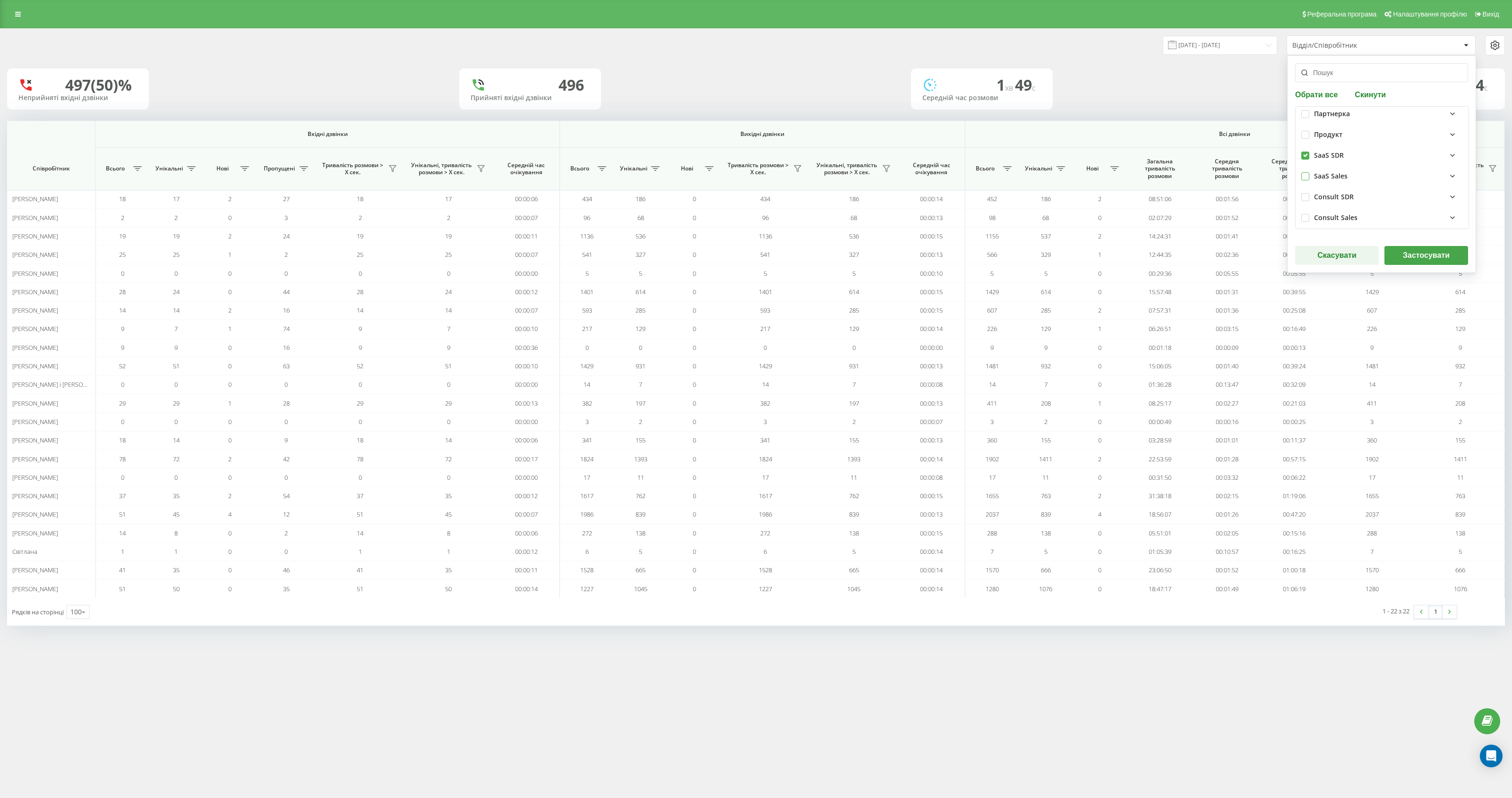
click at [1306, 172] on label at bounding box center [1305, 172] width 8 height 0
checkbox input "true"
click at [1446, 262] on button "Застосувати" at bounding box center [1427, 256] width 84 height 19
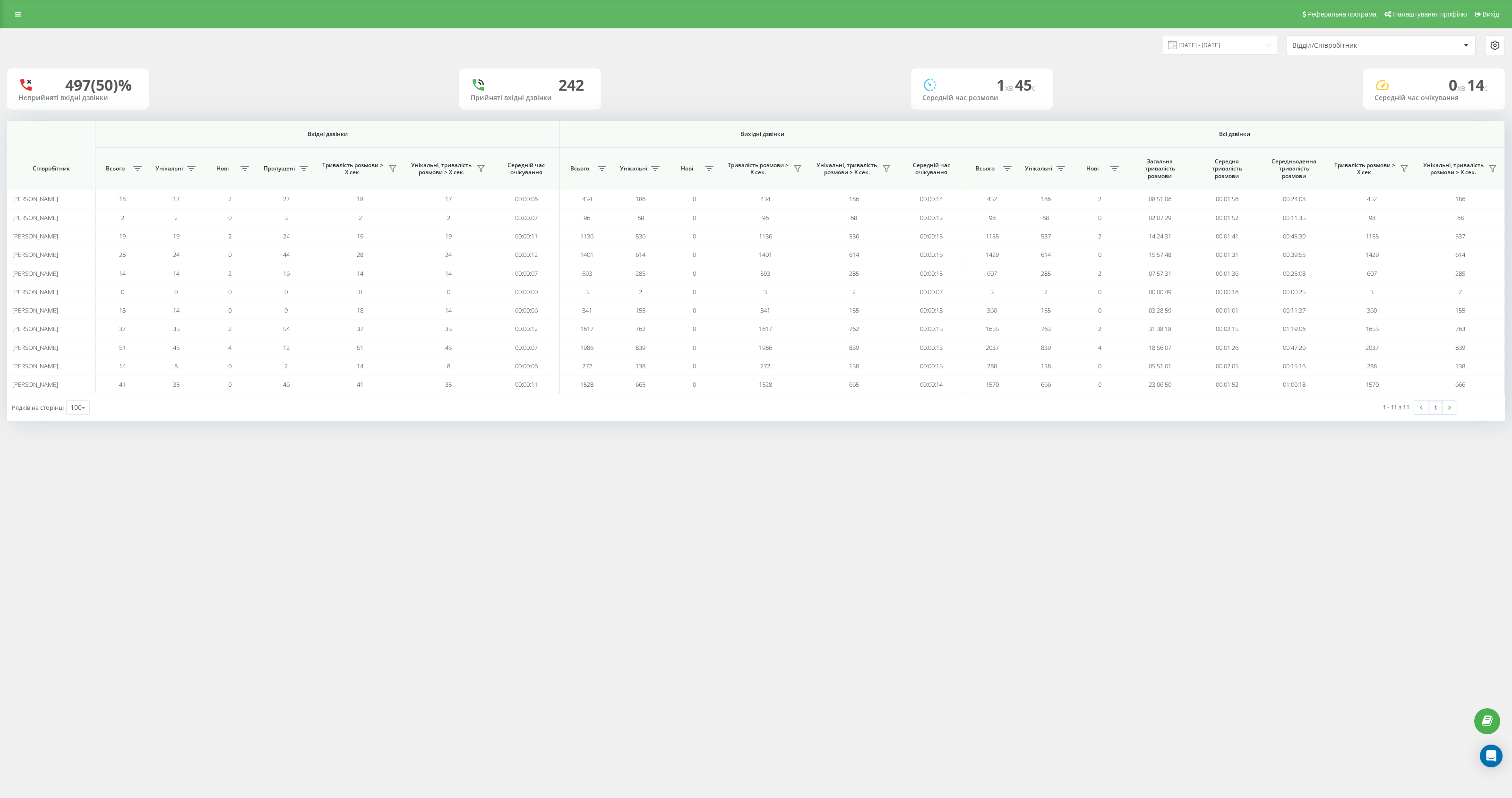
click at [1347, 43] on div "Відділ/Співробітник" at bounding box center [1348, 46] width 113 height 8
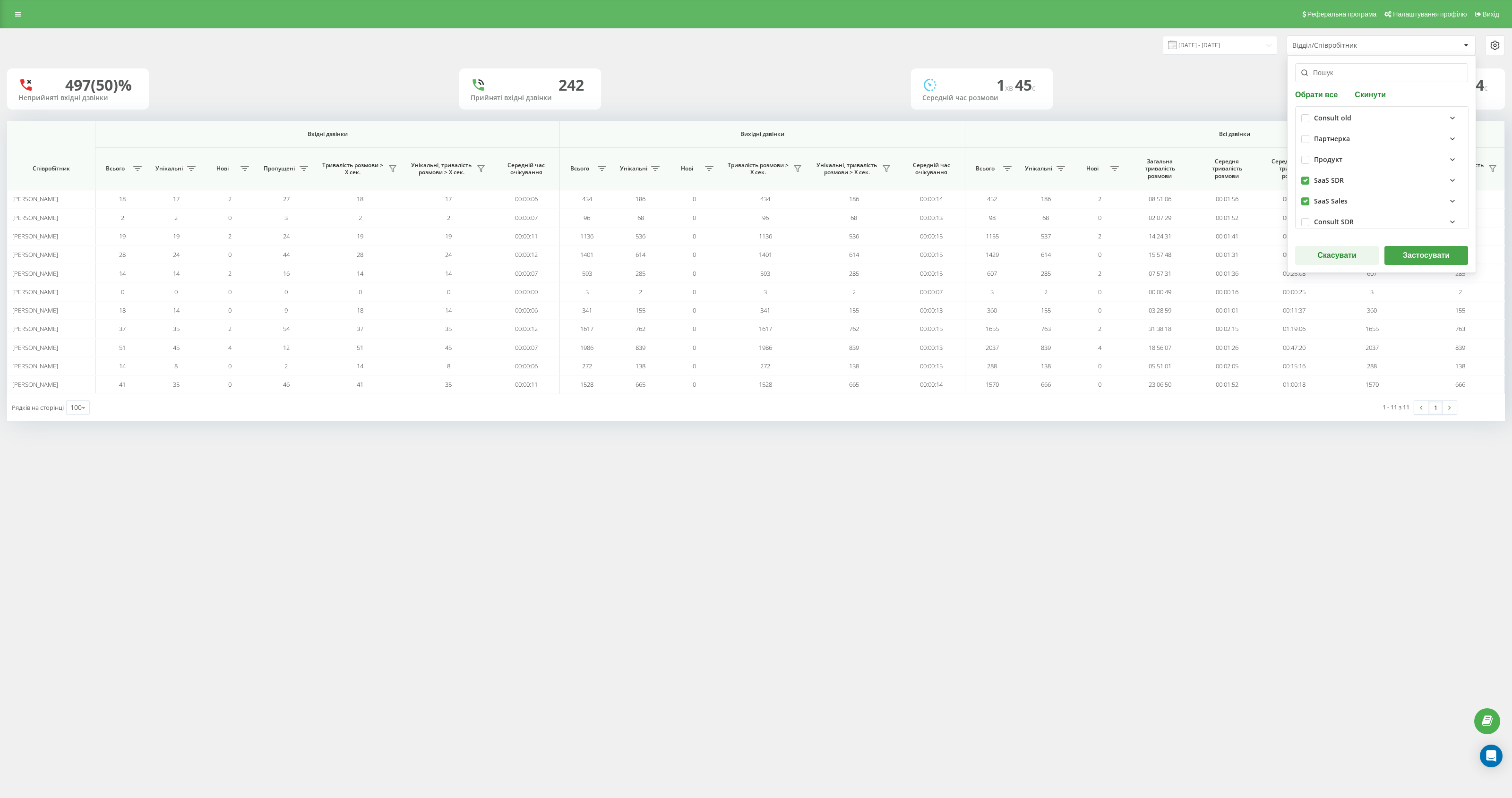
scroll to position [118, 0]
click at [1450, 150] on icon at bounding box center [1452, 150] width 11 height 11
click at [1326, 202] on label "[PERSON_NAME]" at bounding box center [1353, 200] width 65 height 8
checkbox input "false"
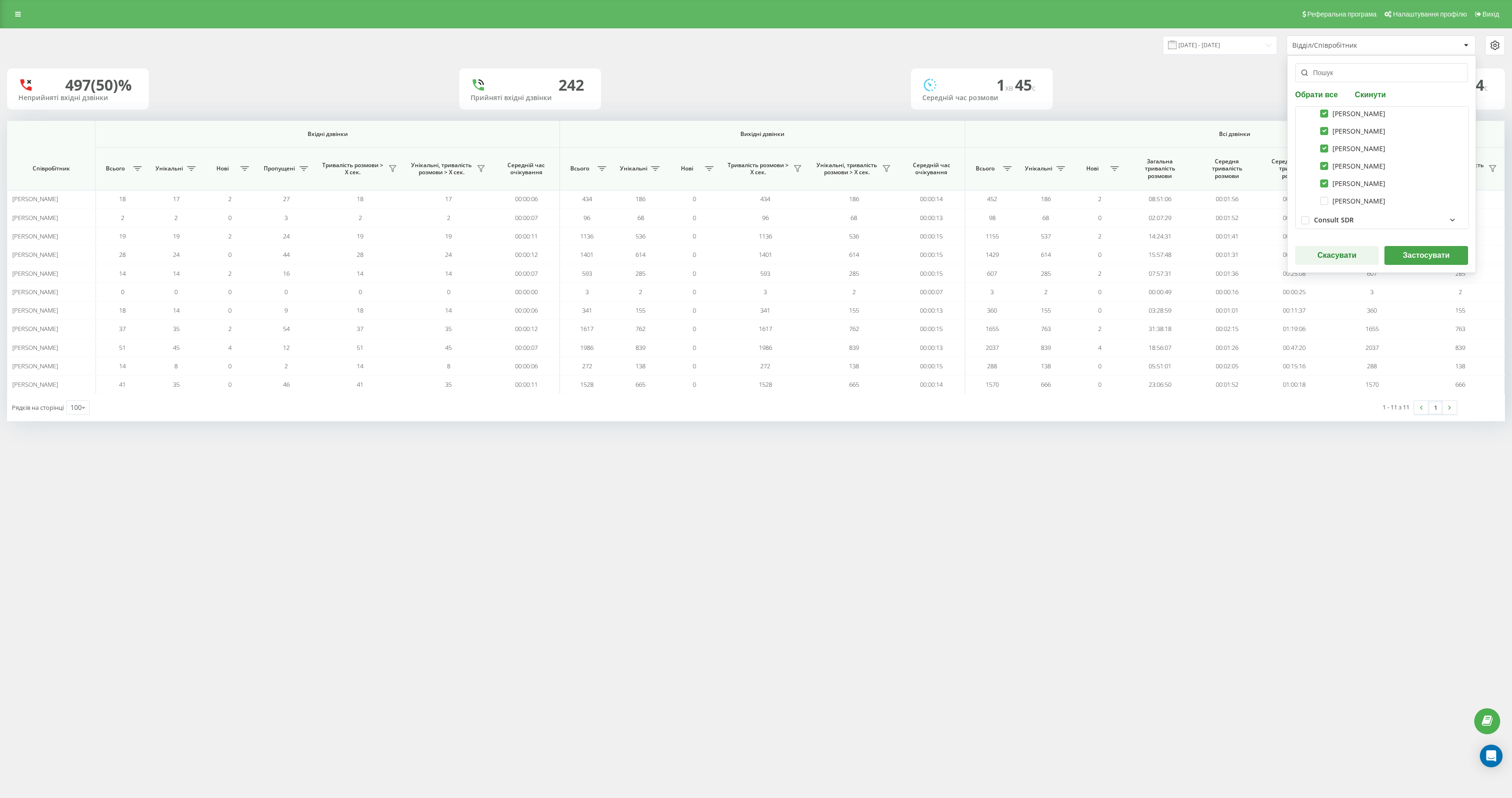
click at [1415, 258] on button "Застосувати" at bounding box center [1427, 256] width 84 height 19
